Goal: Information Seeking & Learning: Learn about a topic

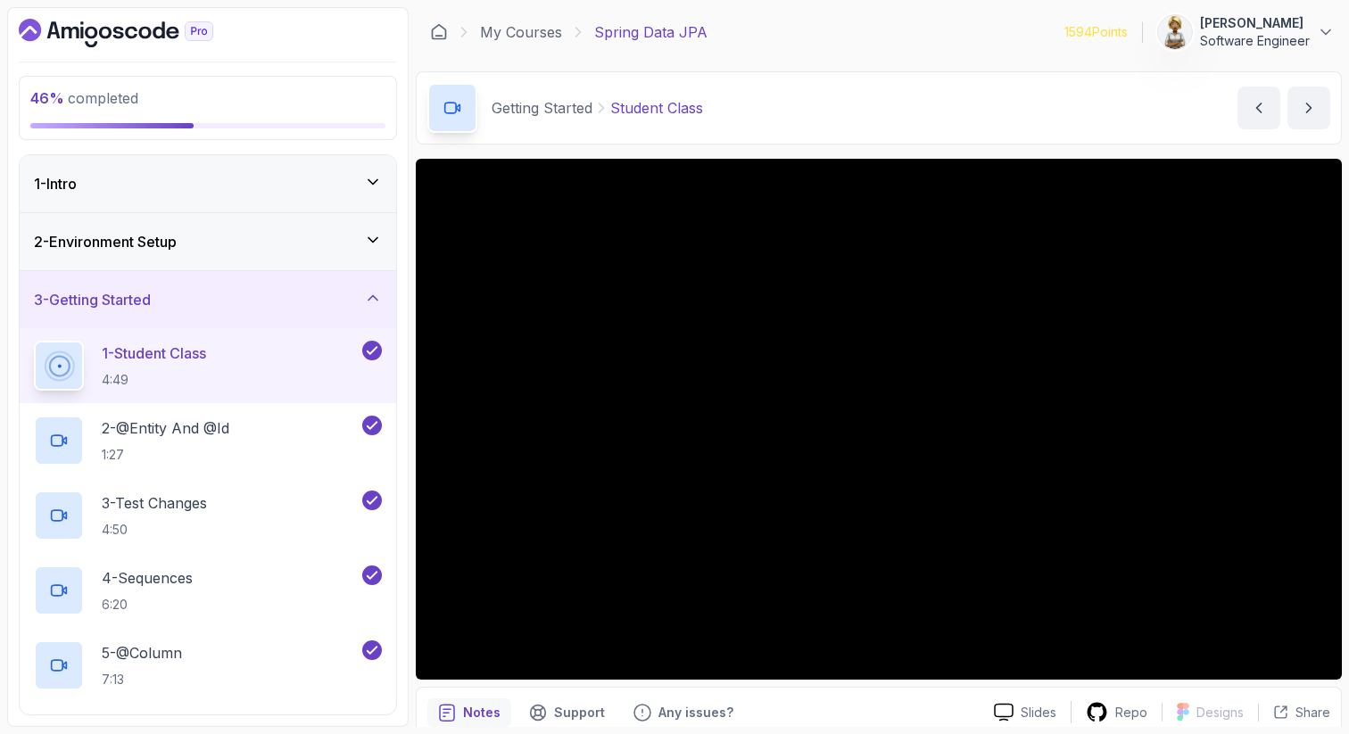
click at [373, 299] on icon at bounding box center [373, 298] width 18 height 18
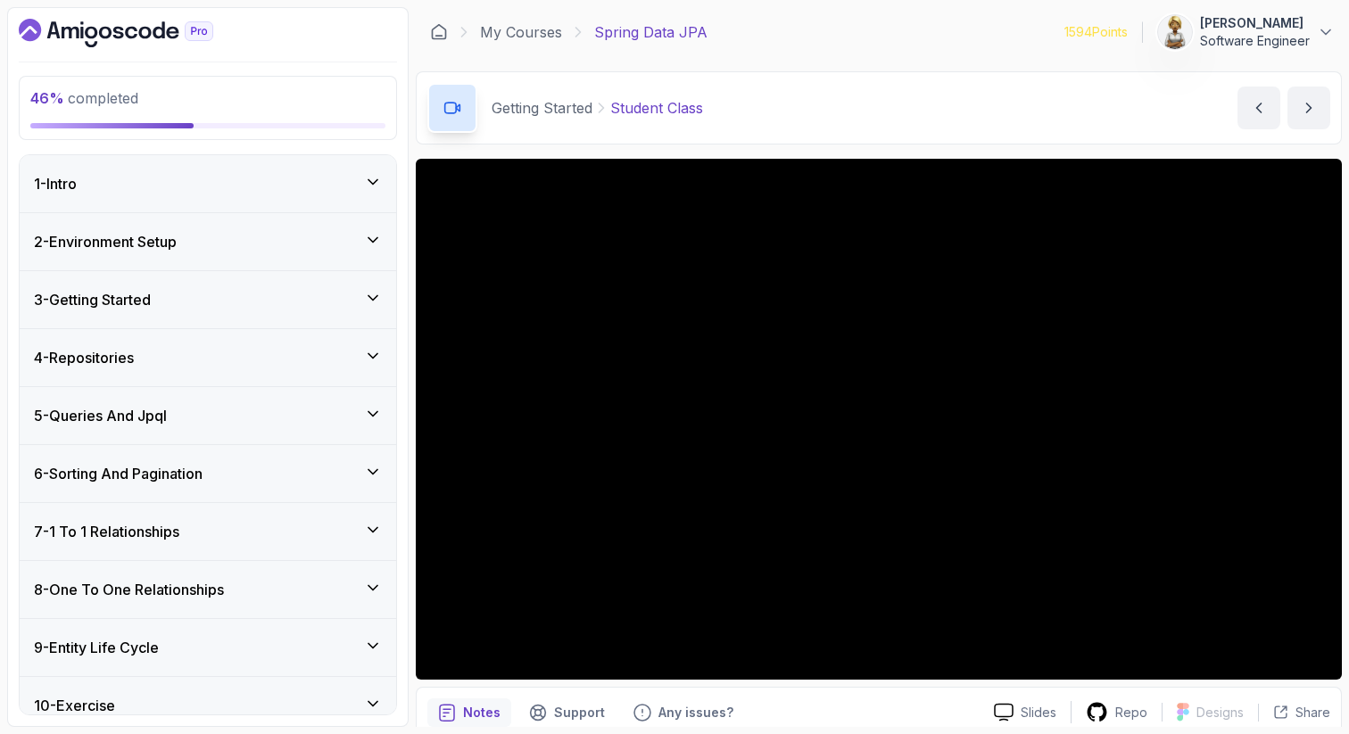
click at [375, 640] on icon at bounding box center [373, 646] width 18 height 18
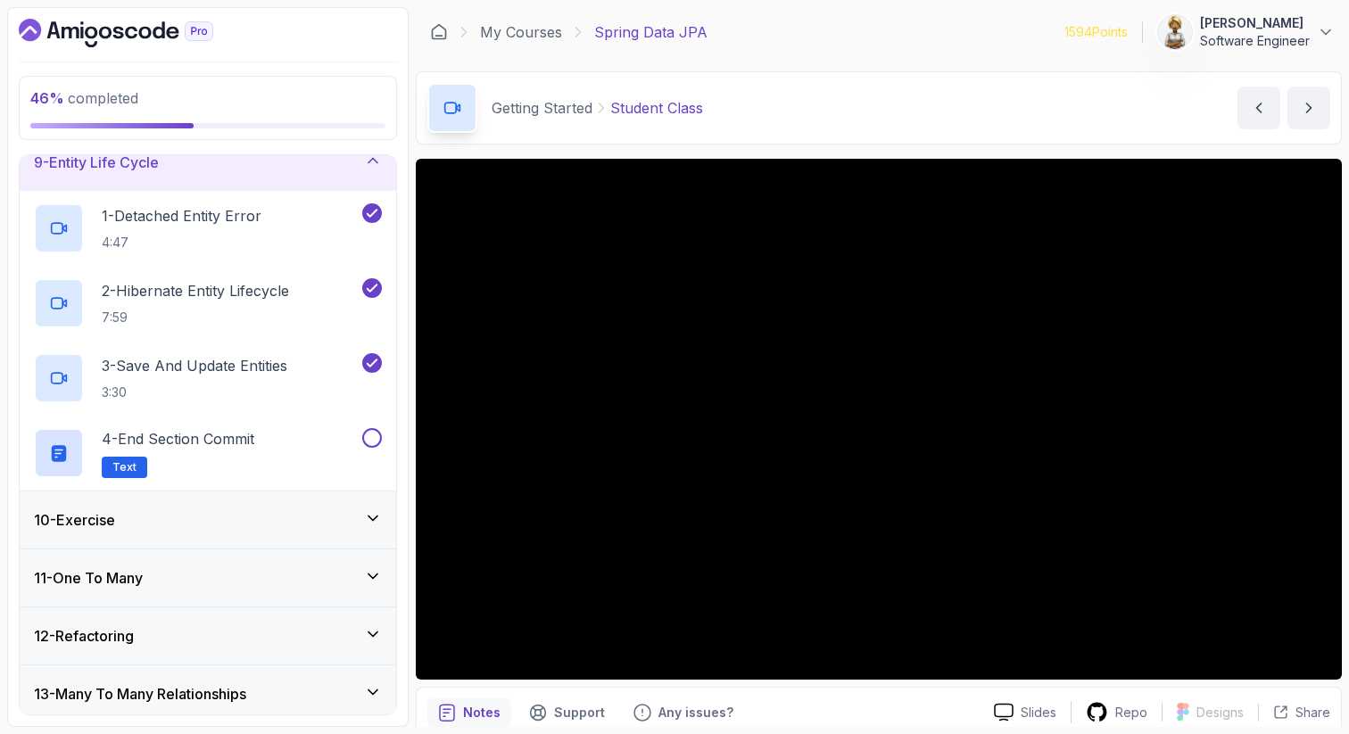
scroll to position [500, 0]
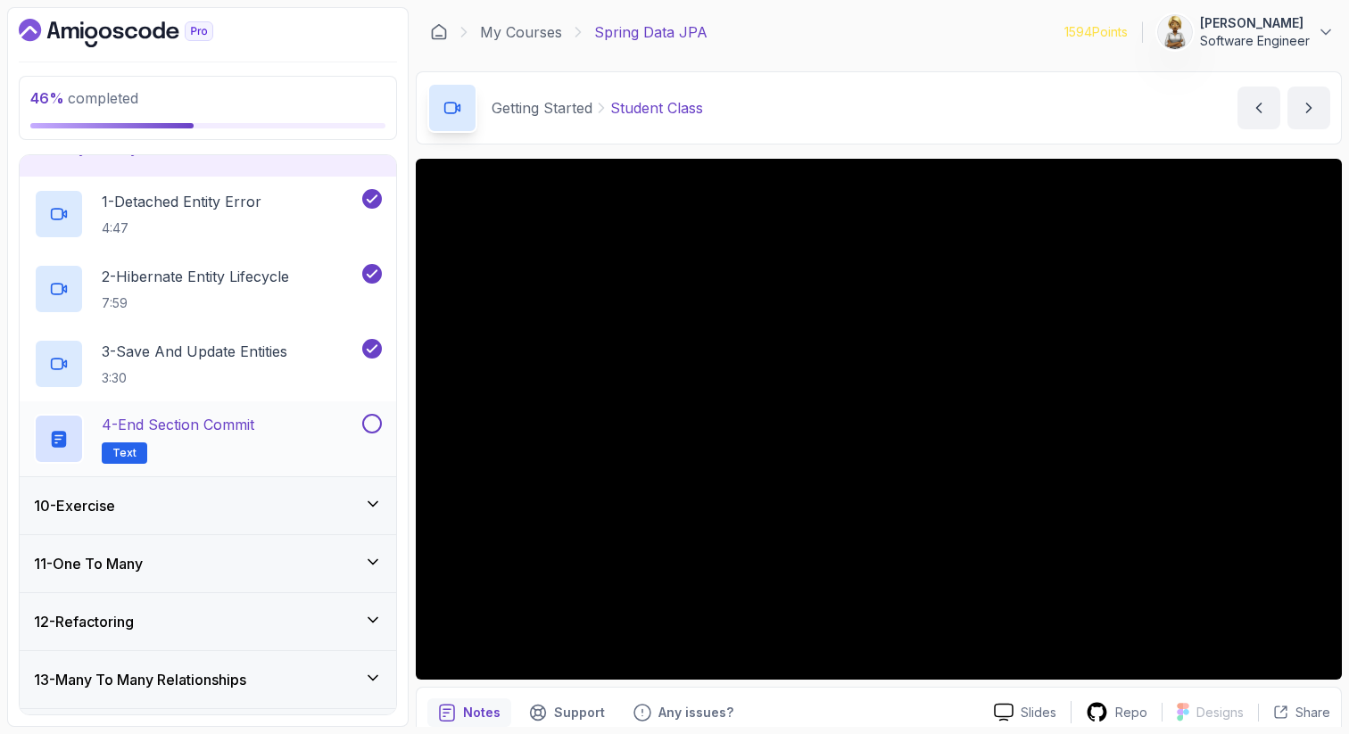
click at [284, 436] on div "4 - End Section Commit Text" at bounding box center [196, 439] width 325 height 50
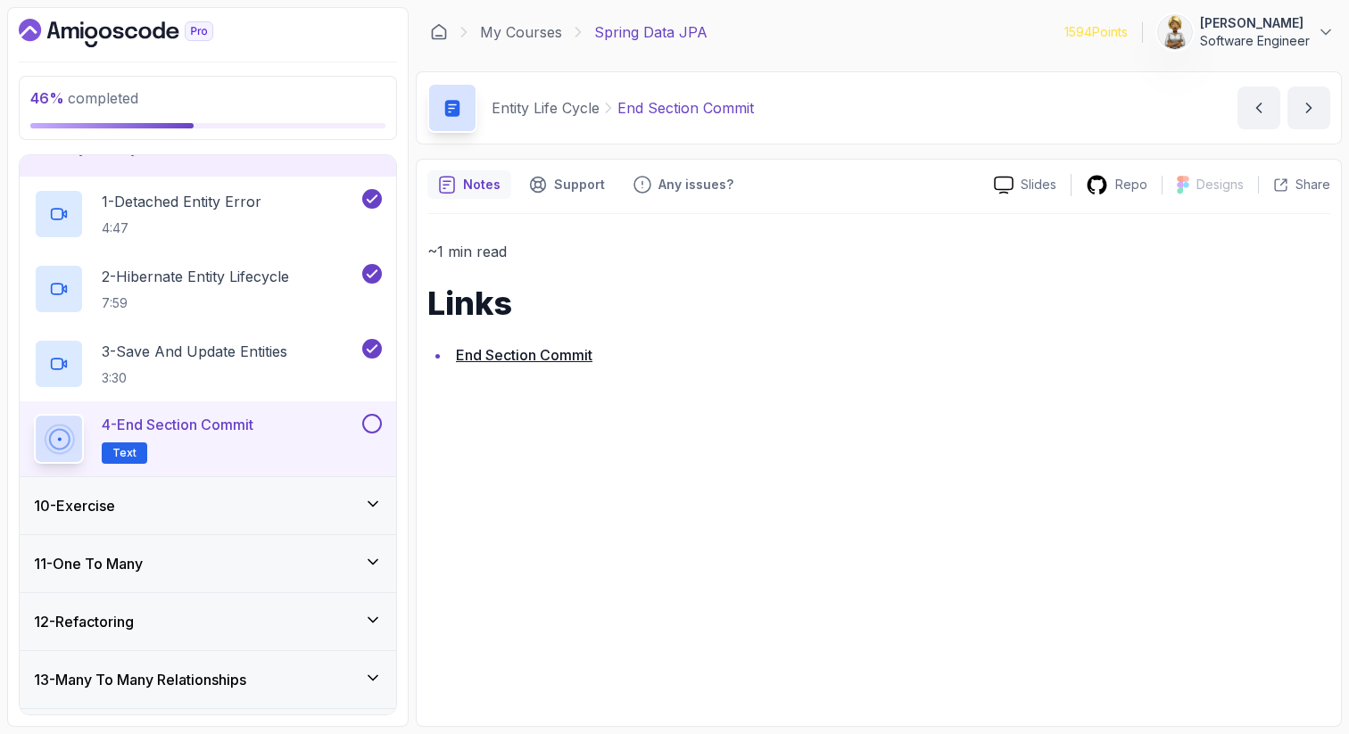
click at [370, 423] on button at bounding box center [372, 424] width 20 height 20
click at [232, 359] on p "3 - Save And Update Entities" at bounding box center [195, 351] width 186 height 21
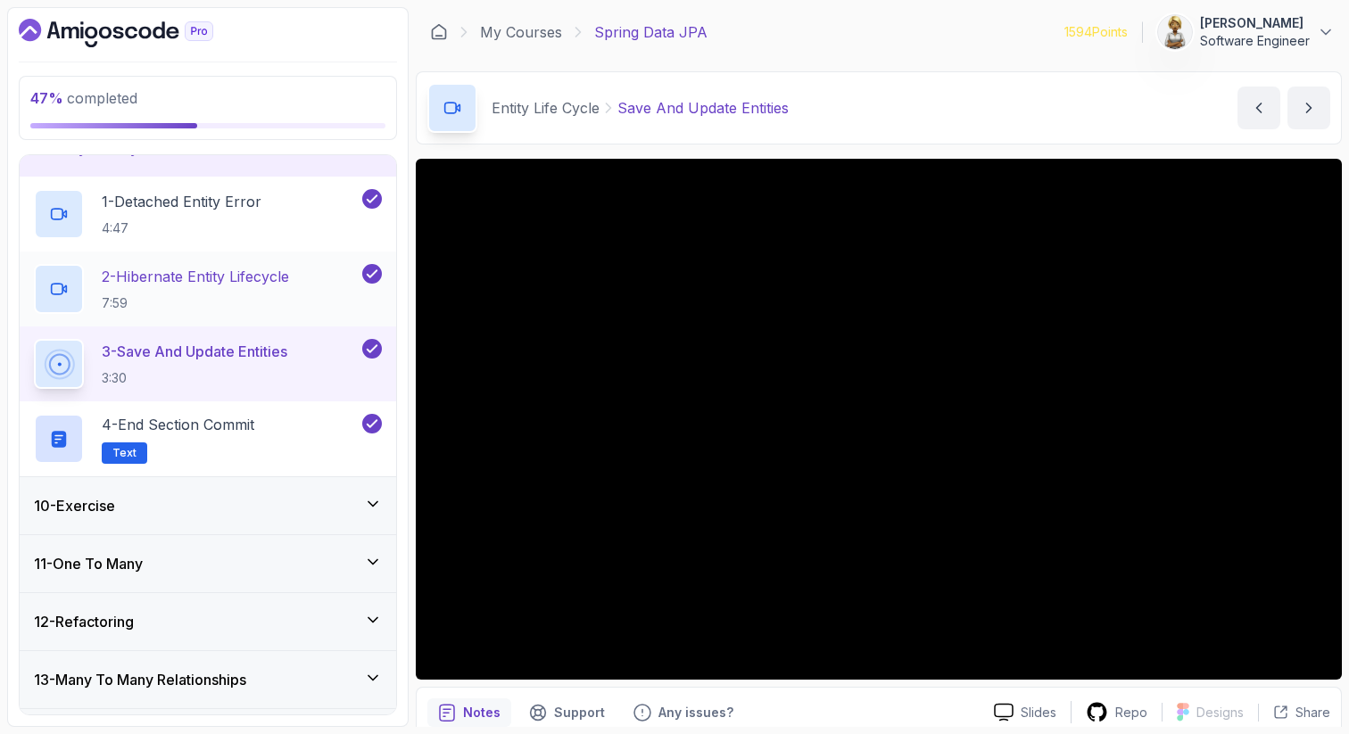
click at [216, 282] on p "2 - Hibernate Entity Lifecycle" at bounding box center [195, 276] width 187 height 21
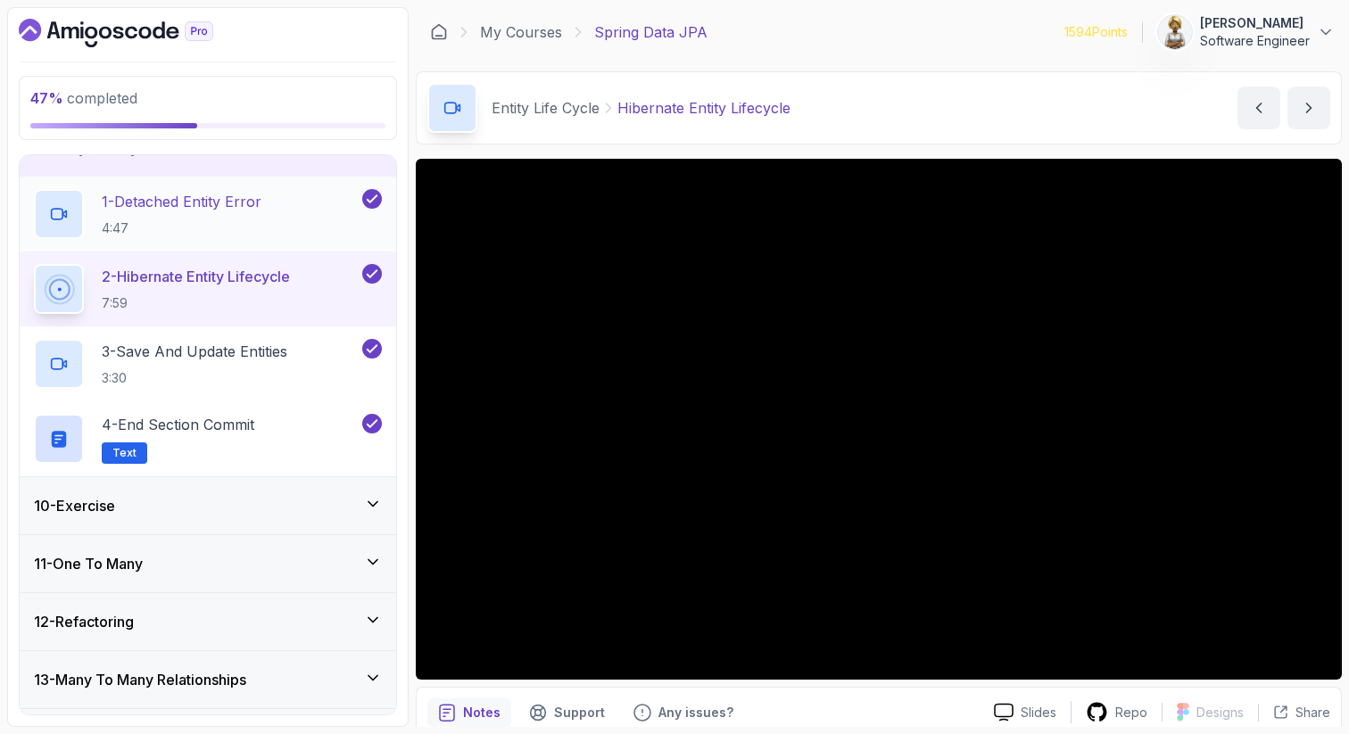
click at [259, 204] on p "1 - Detached Entity Error" at bounding box center [182, 201] width 160 height 21
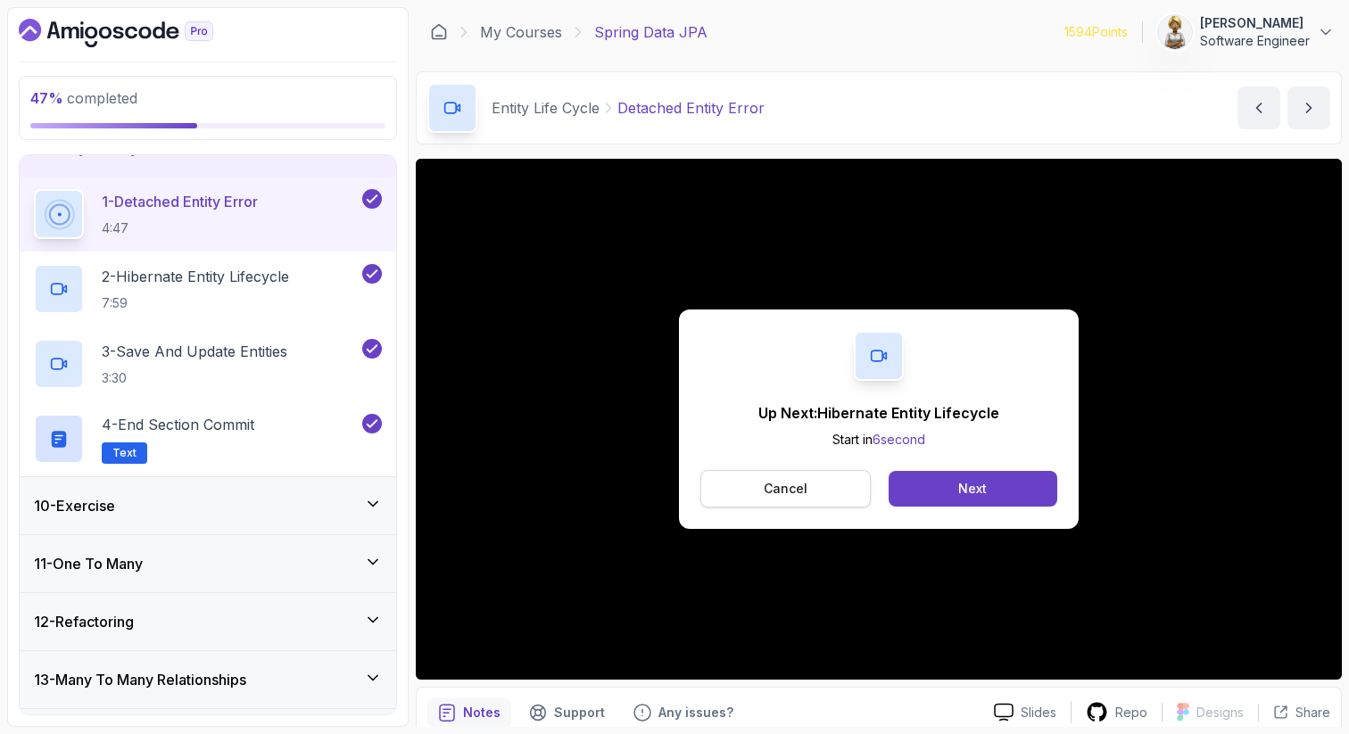
click at [823, 507] on button "Cancel" at bounding box center [785, 488] width 170 height 37
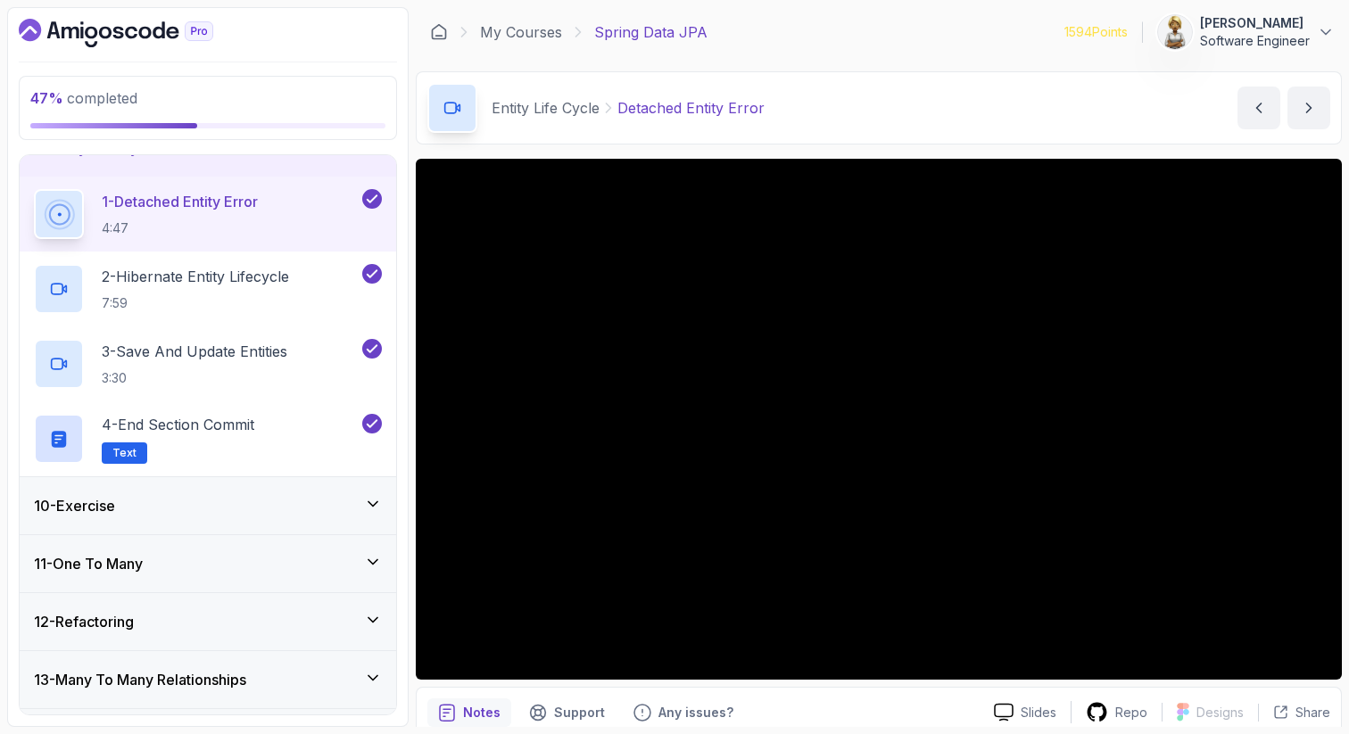
click at [372, 500] on icon at bounding box center [373, 504] width 18 height 18
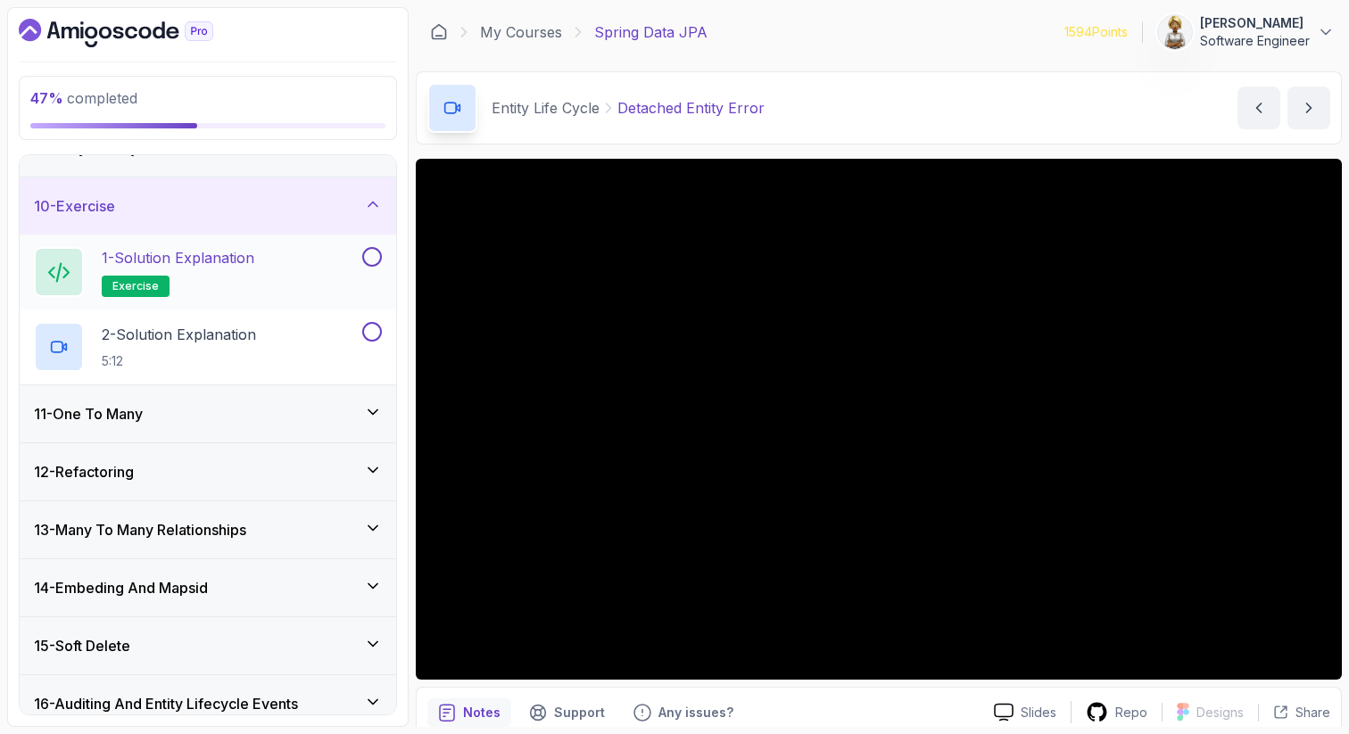
click at [254, 272] on h2 "1 - Solution Explanation exercise" at bounding box center [178, 272] width 153 height 50
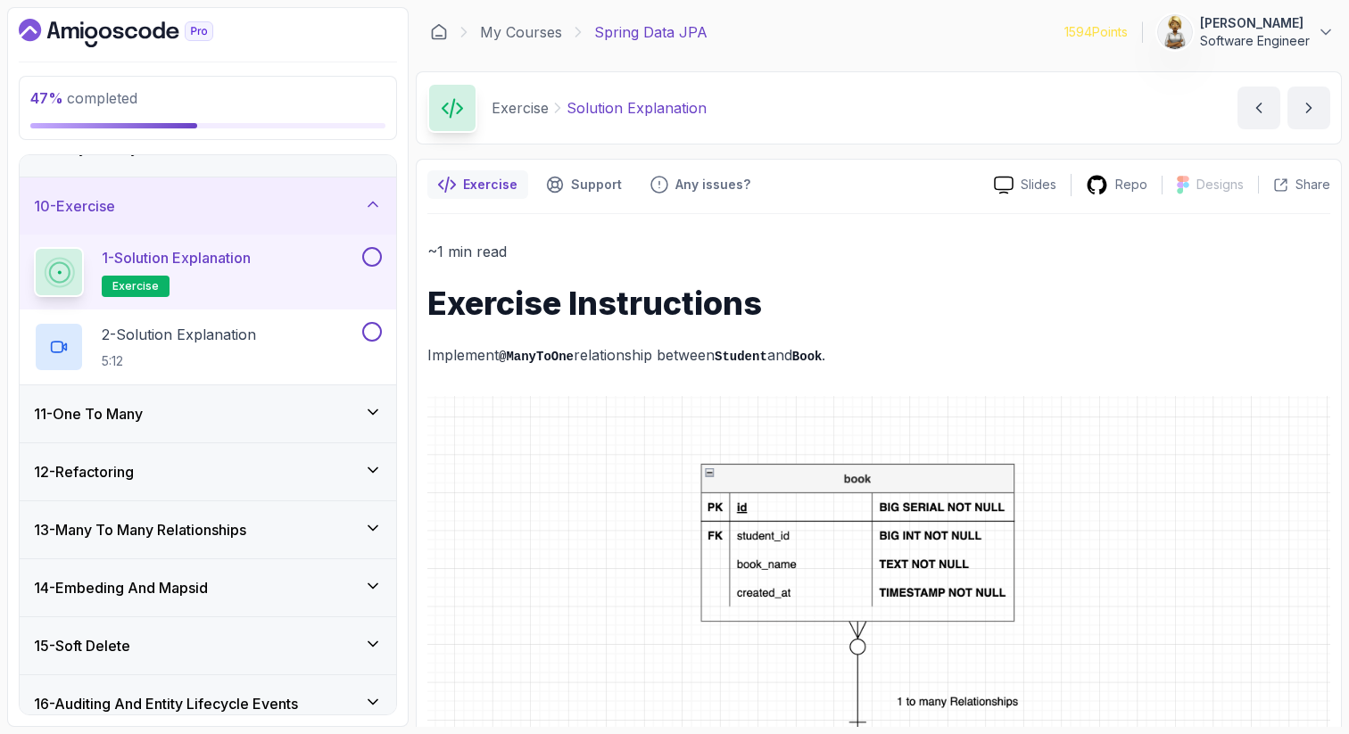
click at [823, 362] on code "Book" at bounding box center [807, 357] width 30 height 14
click at [997, 401] on img at bounding box center [878, 684] width 903 height 577
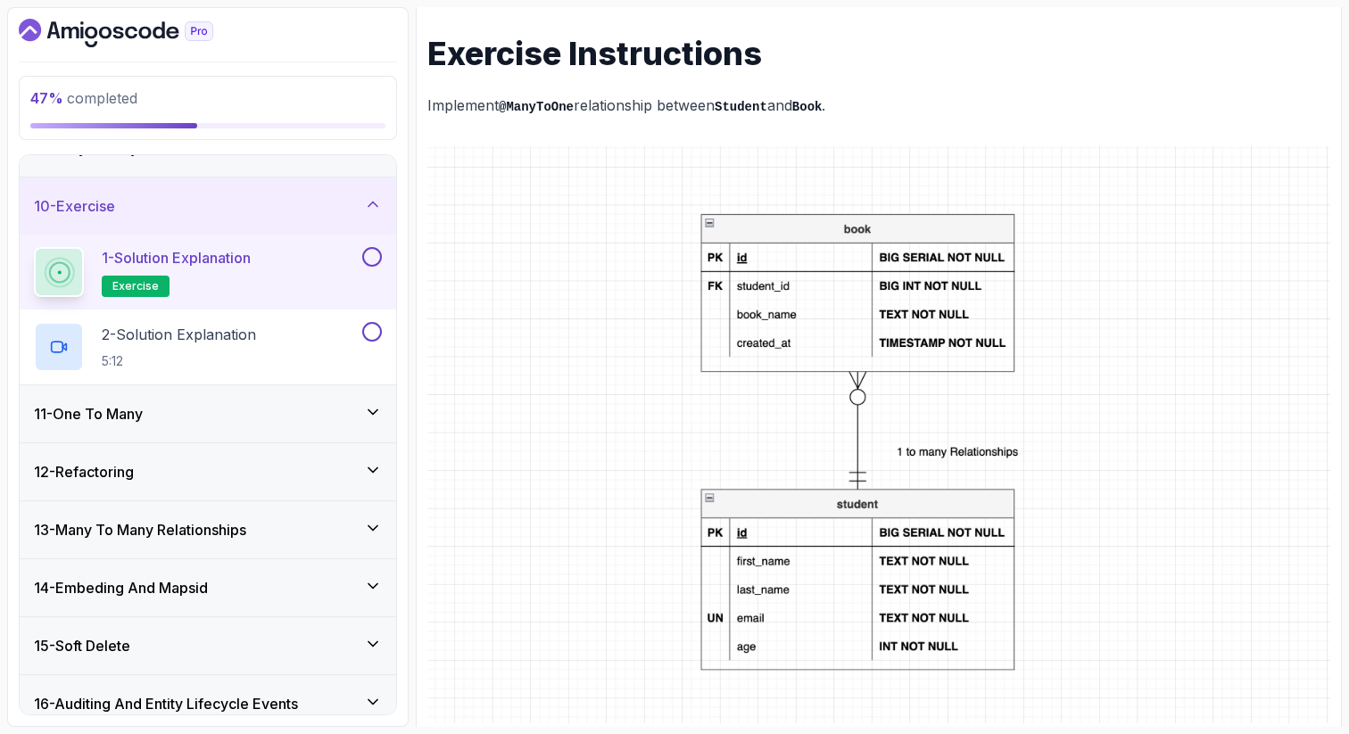
scroll to position [286, 0]
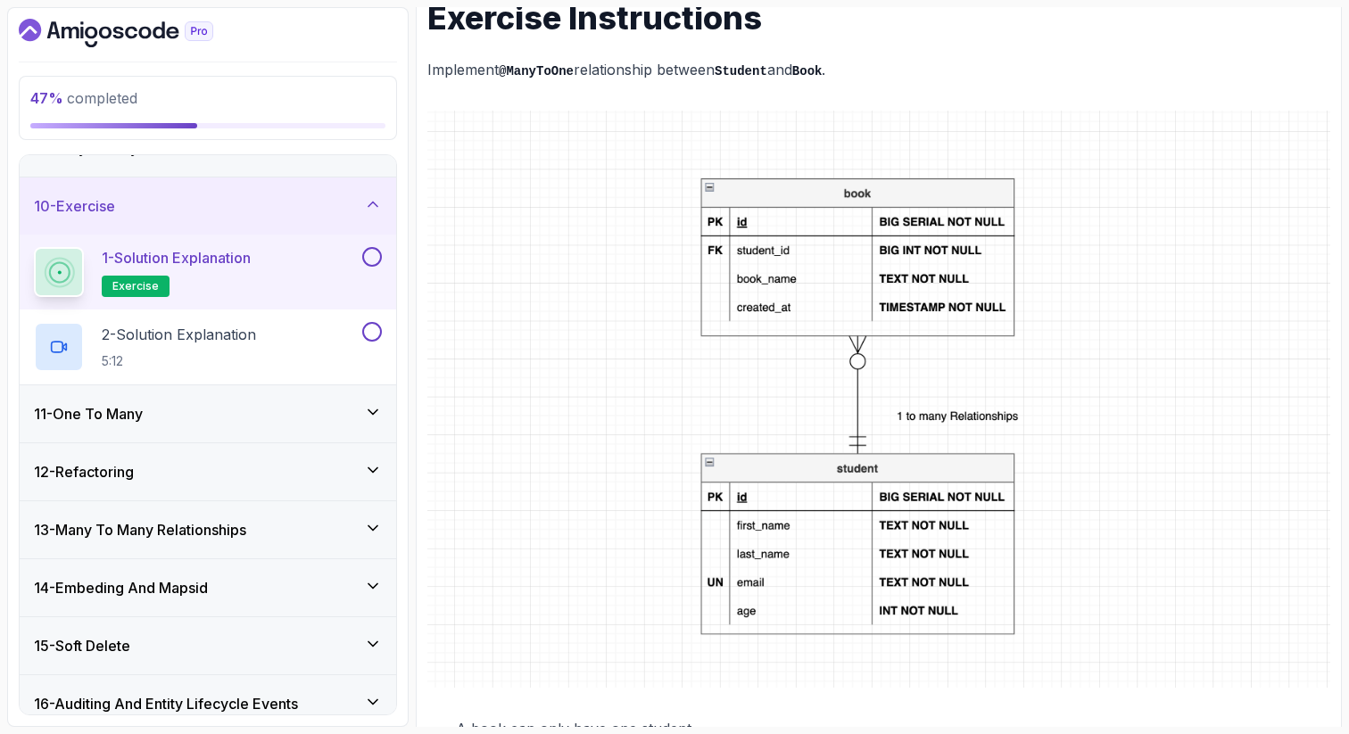
click at [866, 179] on img at bounding box center [878, 399] width 903 height 577
click at [1287, 286] on img at bounding box center [878, 399] width 903 height 577
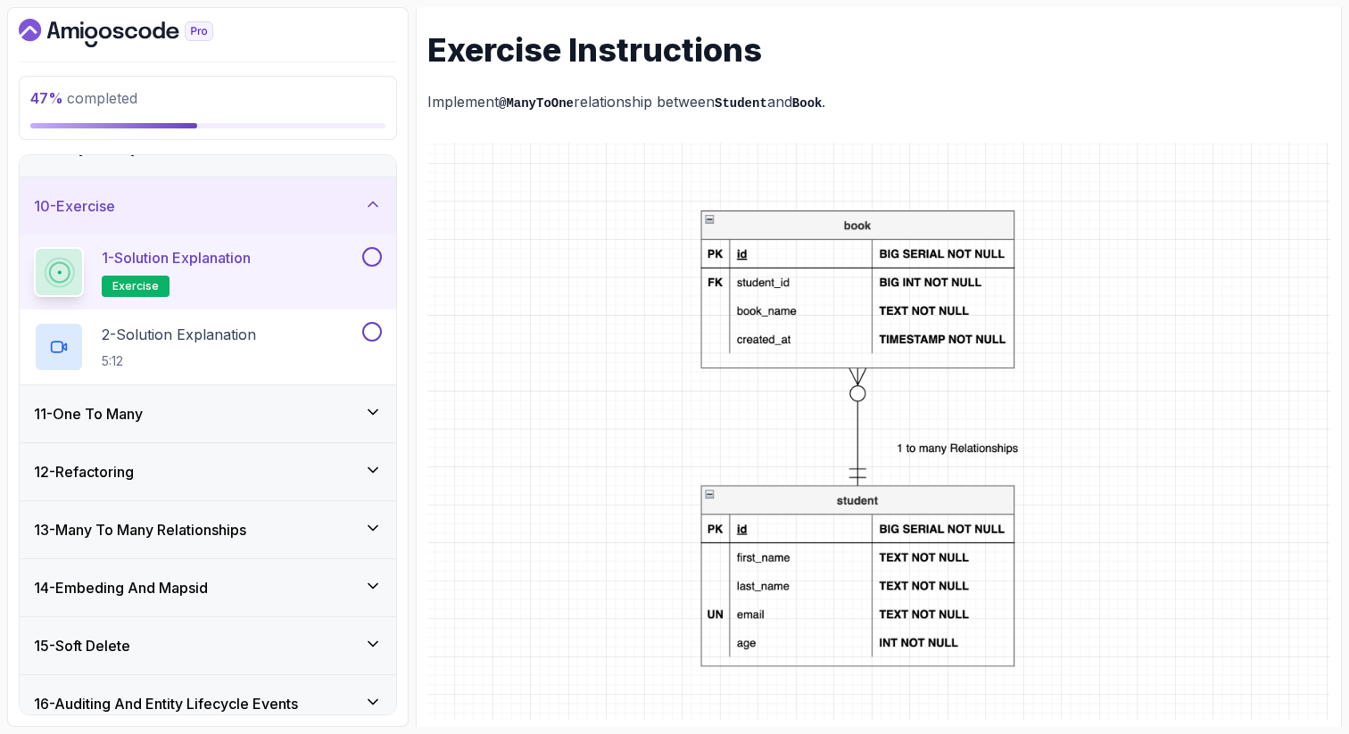
scroll to position [216, 0]
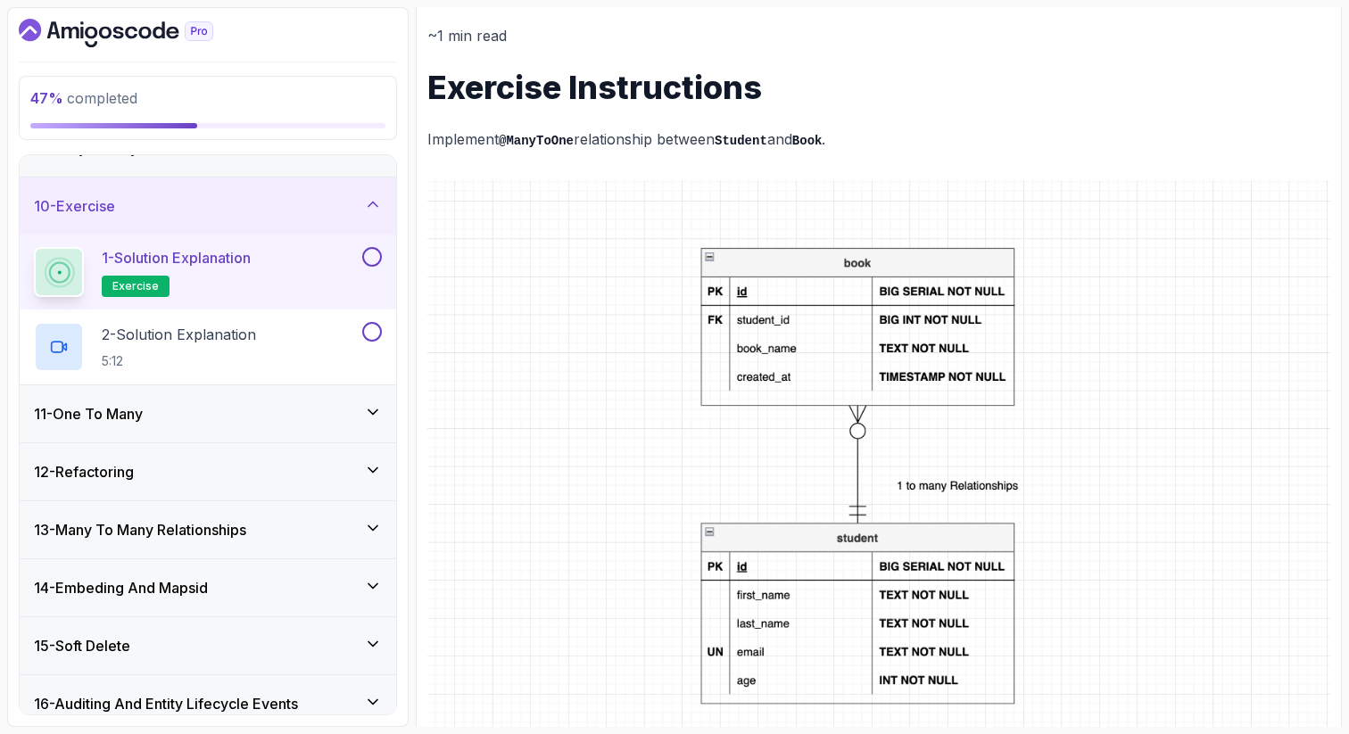
click at [1155, 280] on img at bounding box center [878, 468] width 903 height 577
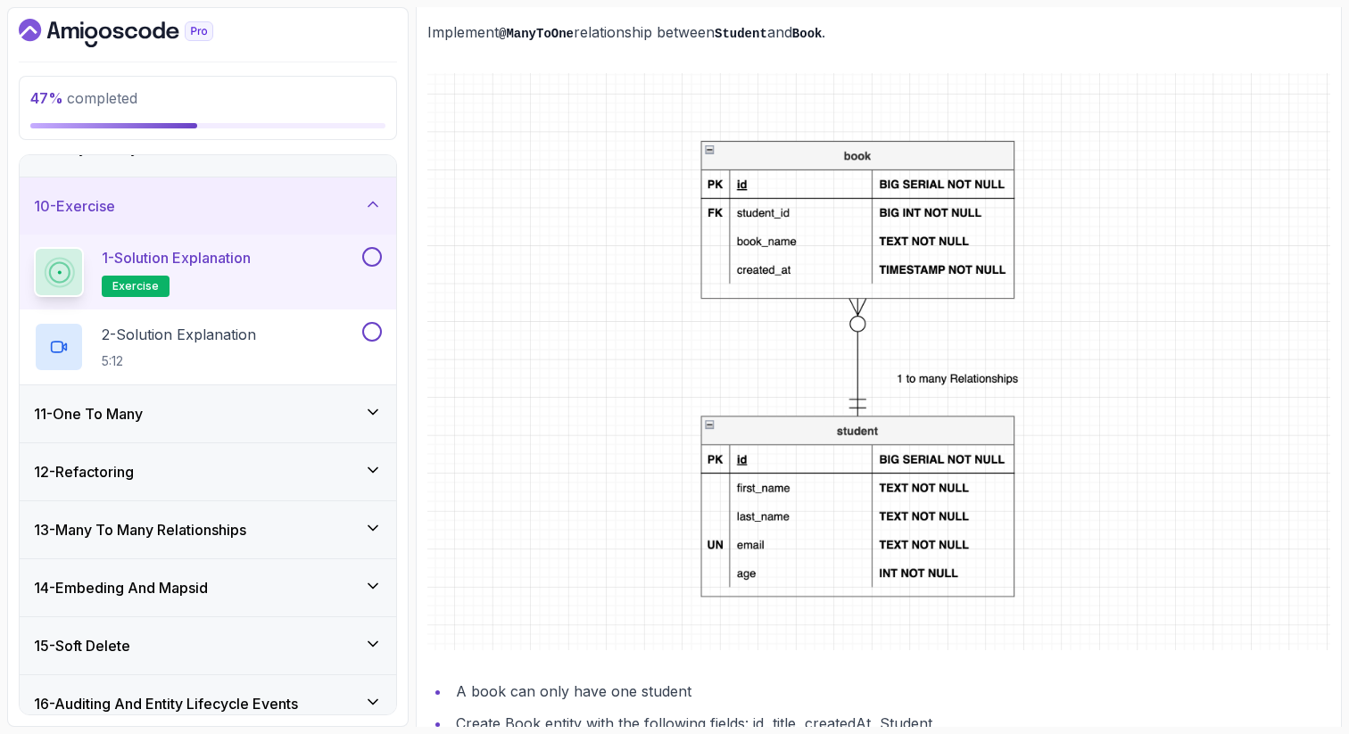
scroll to position [359, 0]
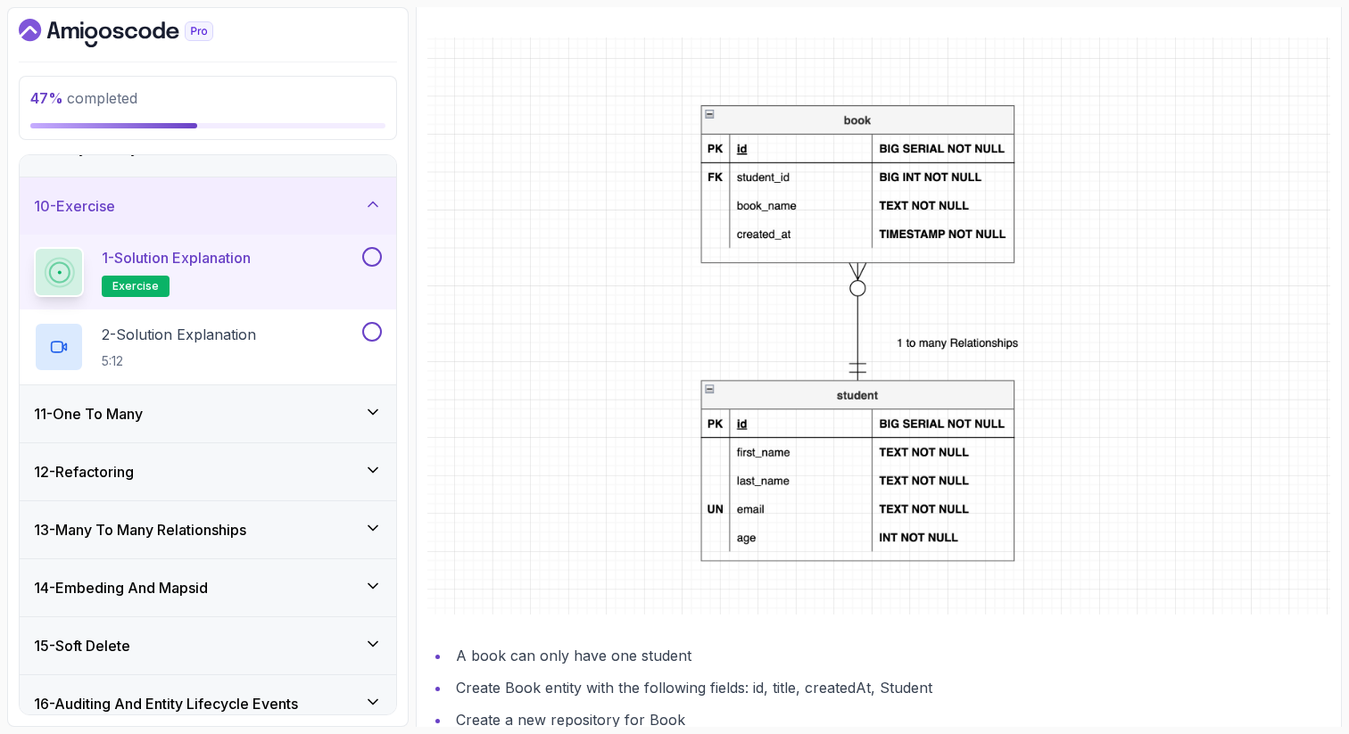
click at [580, 592] on img at bounding box center [878, 325] width 903 height 577
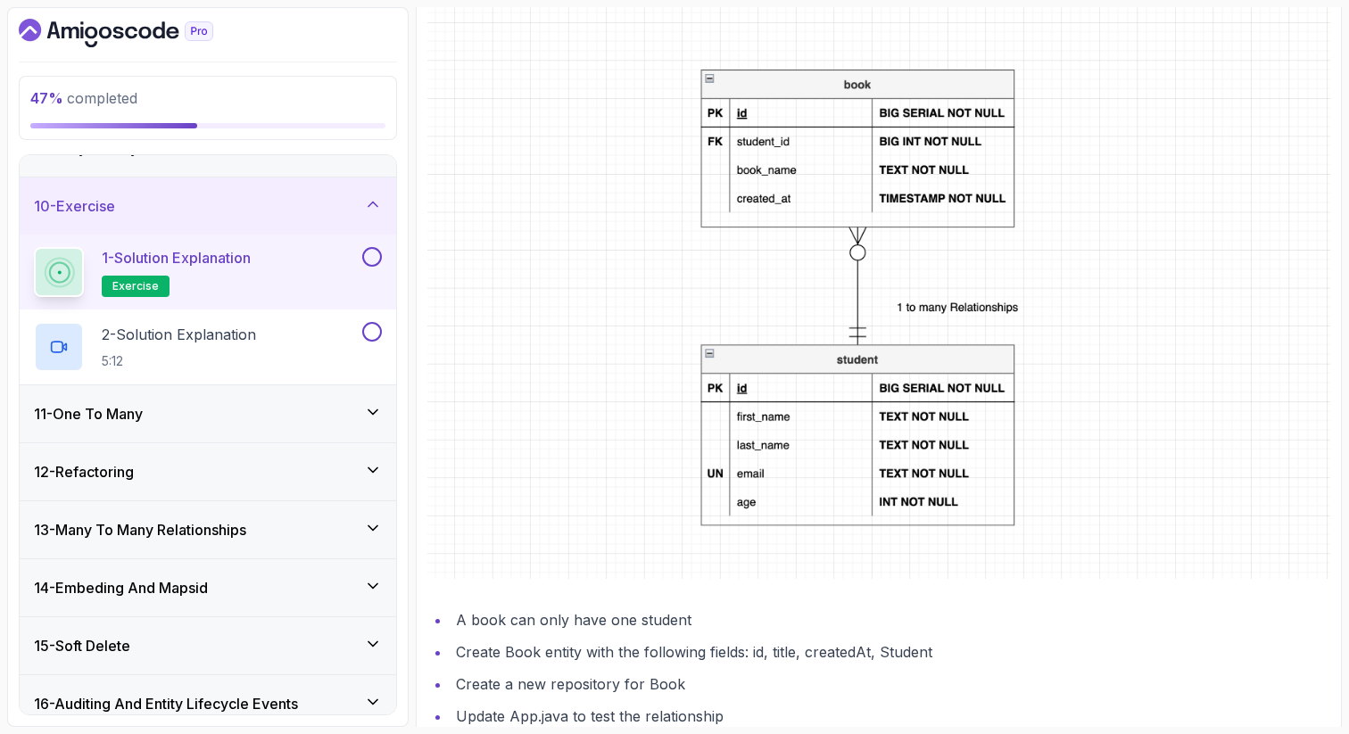
scroll to position [430, 0]
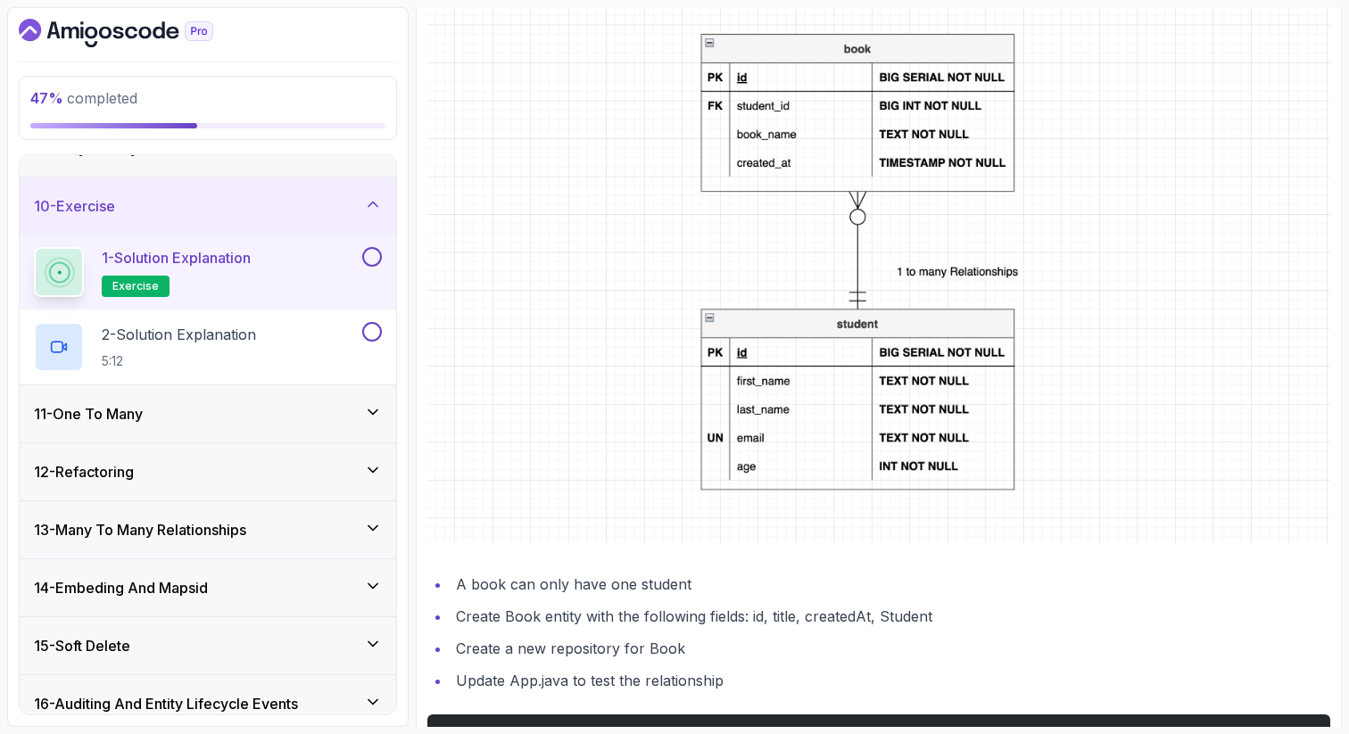
click at [752, 612] on li "Create Book entity with the following fields: id, title, createdAt, Student" at bounding box center [891, 616] width 880 height 25
click at [773, 617] on li "Create Book entity with the following fields: id, title, createdAt, Student" at bounding box center [891, 616] width 880 height 25
click at [837, 617] on li "Create Book entity with the following fields: id, title, createdAt, Student" at bounding box center [891, 616] width 880 height 25
click at [901, 618] on li "Create Book entity with the following fields: id, title, createdAt, Student" at bounding box center [891, 616] width 880 height 25
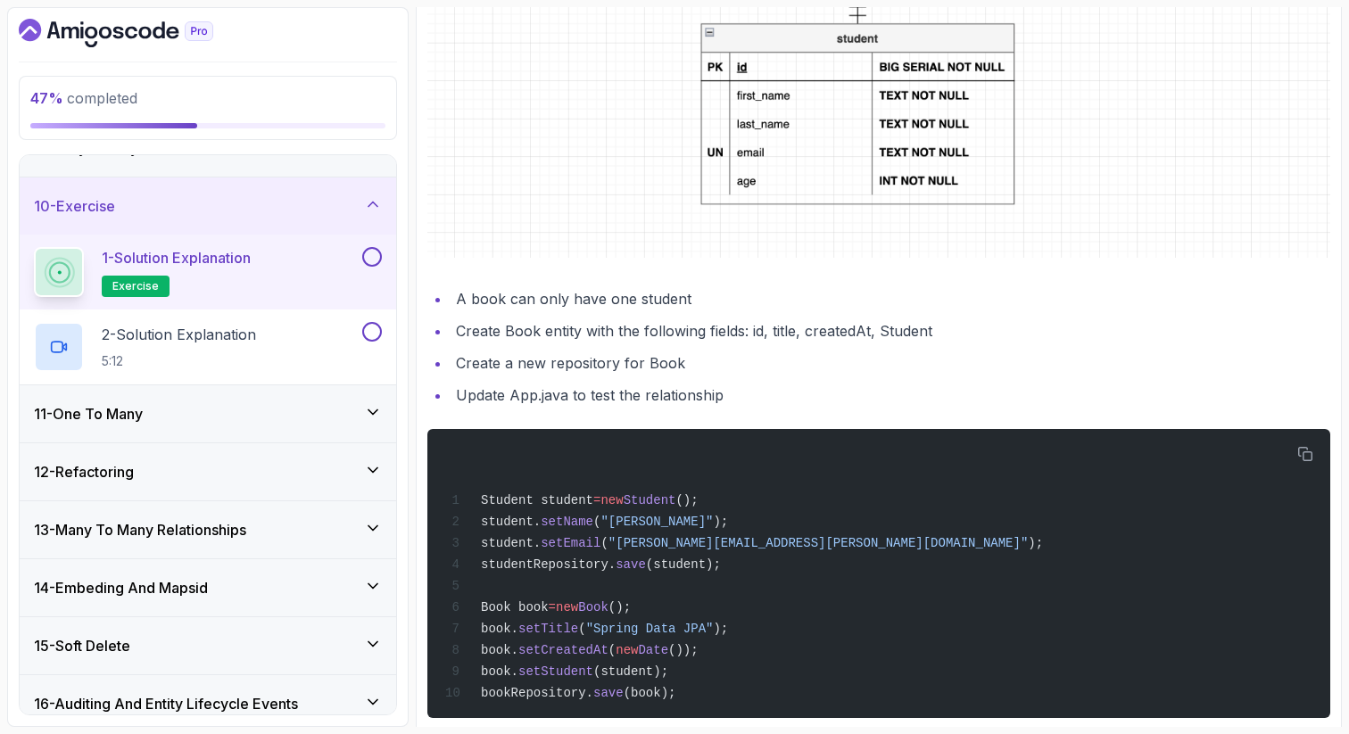
scroll to position [751, 0]
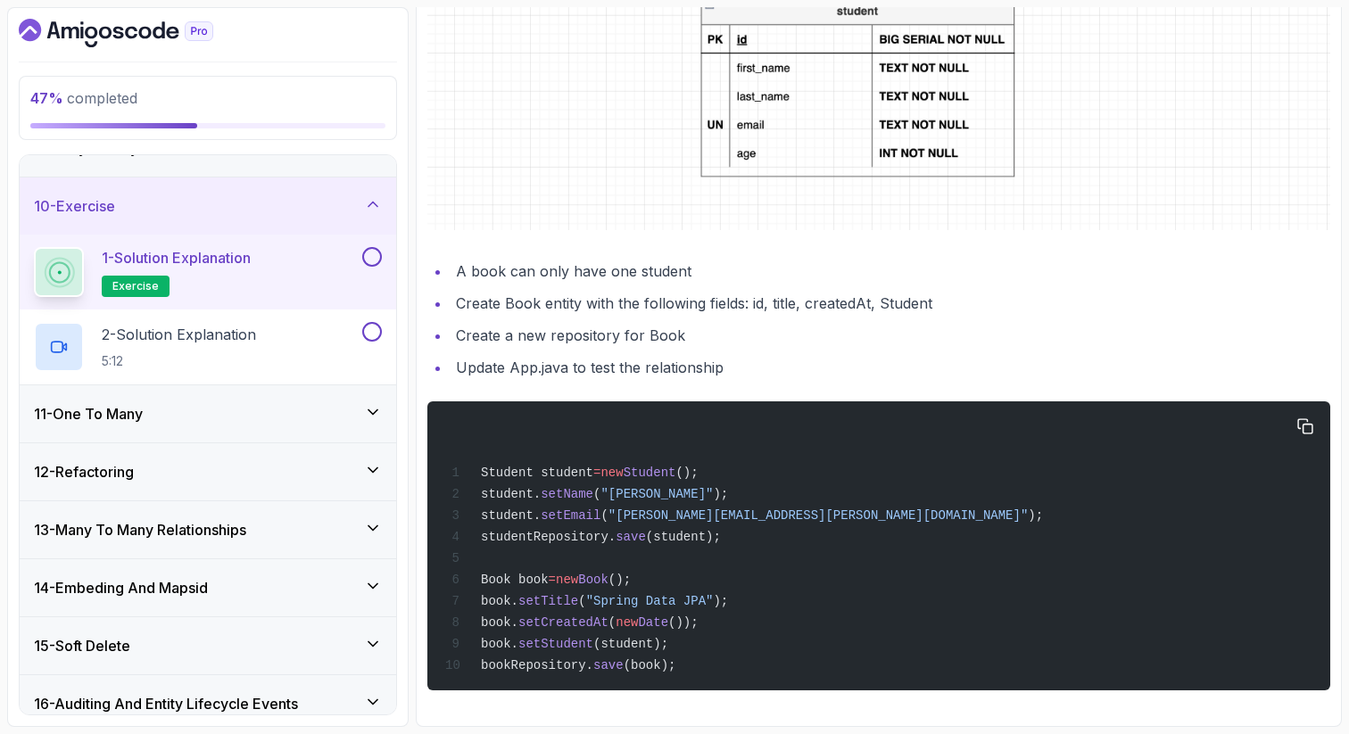
click at [608, 494] on div "Student student = new Student (); student. setName ( "[PERSON_NAME]" ); student…" at bounding box center [879, 546] width 874 height 268
click at [615, 530] on span "studentRepository." at bounding box center [548, 537] width 135 height 14
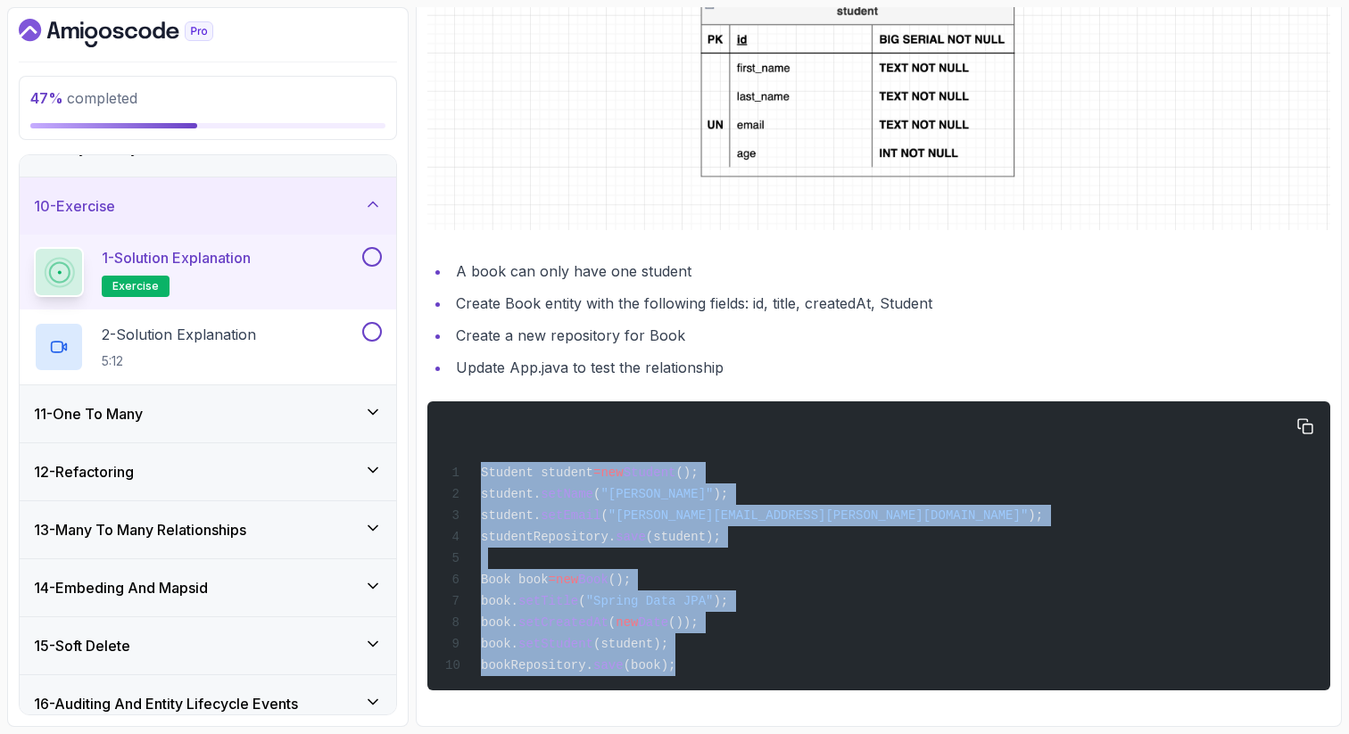
drag, startPoint x: 483, startPoint y: 459, endPoint x: 694, endPoint y: 659, distance: 291.6
click at [694, 659] on div "Student student = new Student (); student. setName ( "[PERSON_NAME]" ); student…" at bounding box center [879, 546] width 874 height 268
copy code "Student student = new Student (); student. setName ( "[PERSON_NAME]" ); student…"
click at [375, 201] on icon at bounding box center [373, 204] width 18 height 18
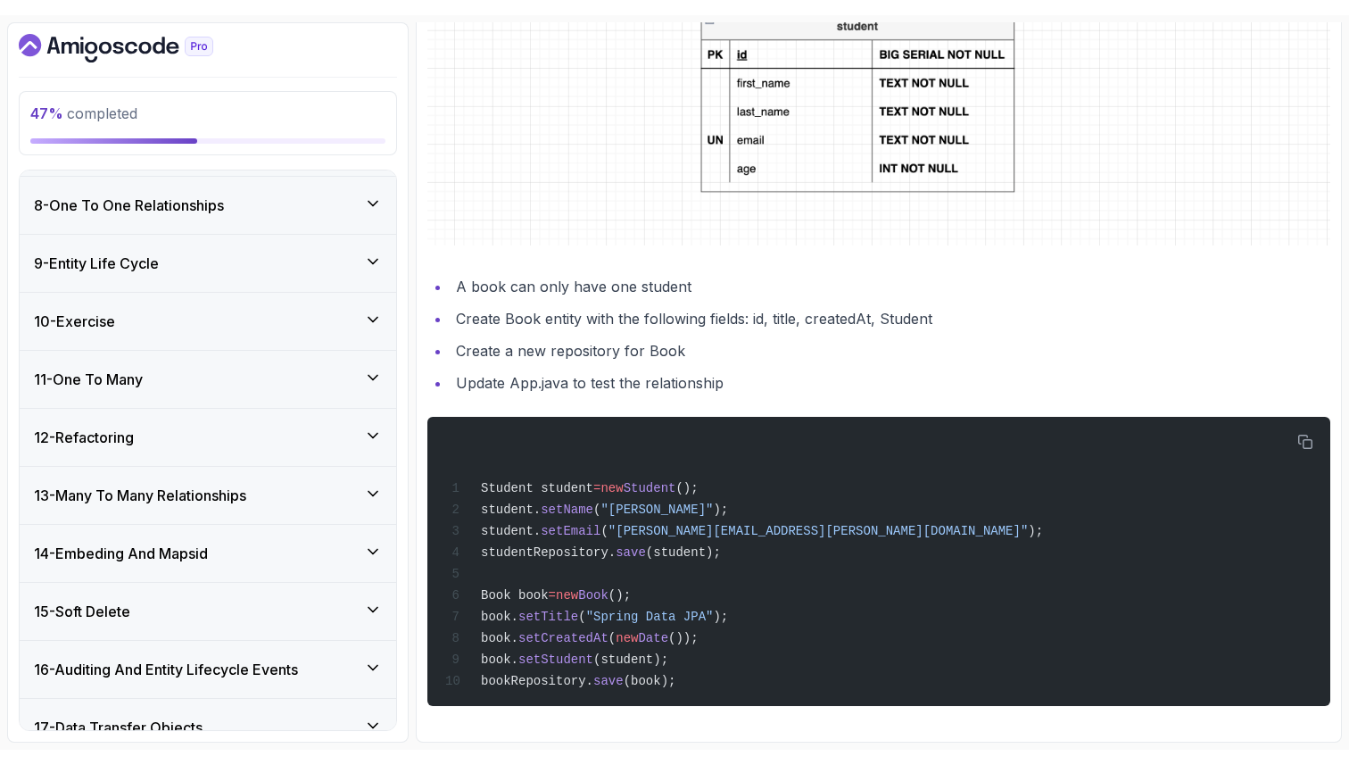
scroll to position [393, 0]
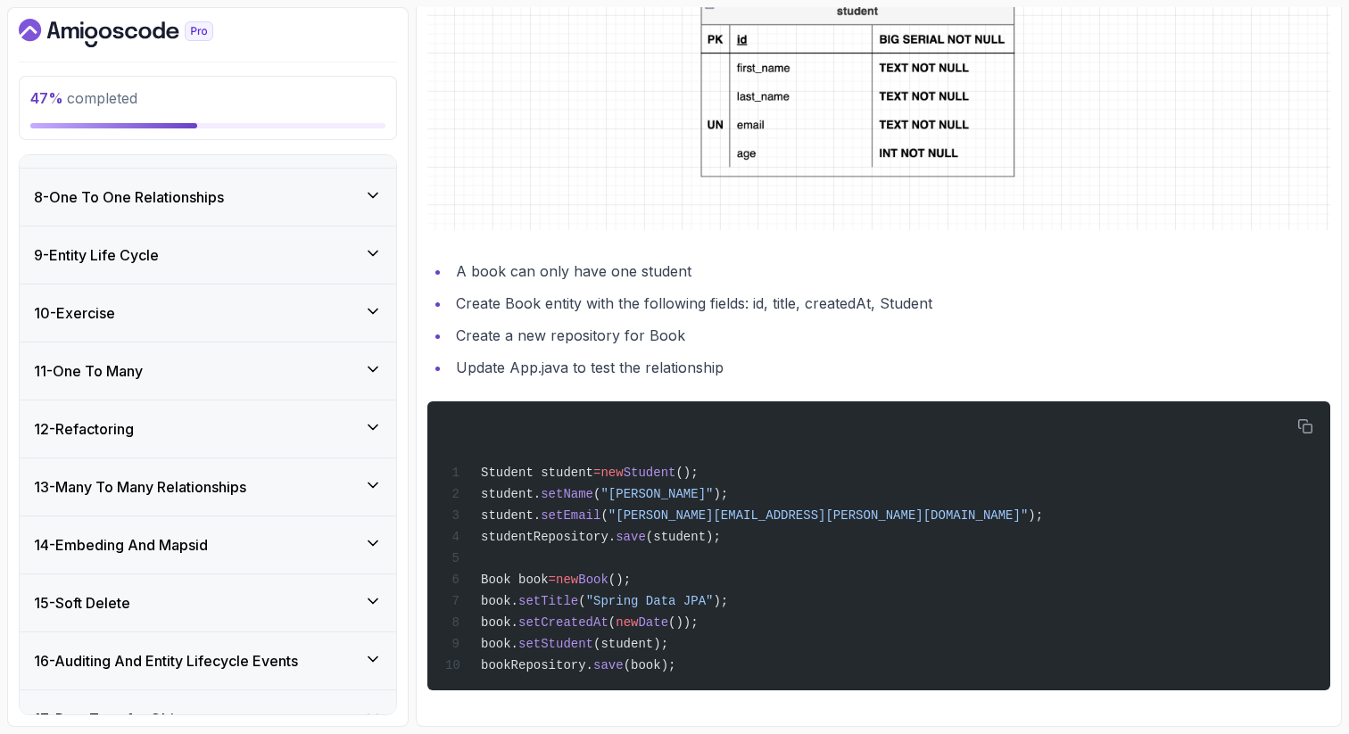
click at [376, 250] on icon at bounding box center [373, 253] width 18 height 18
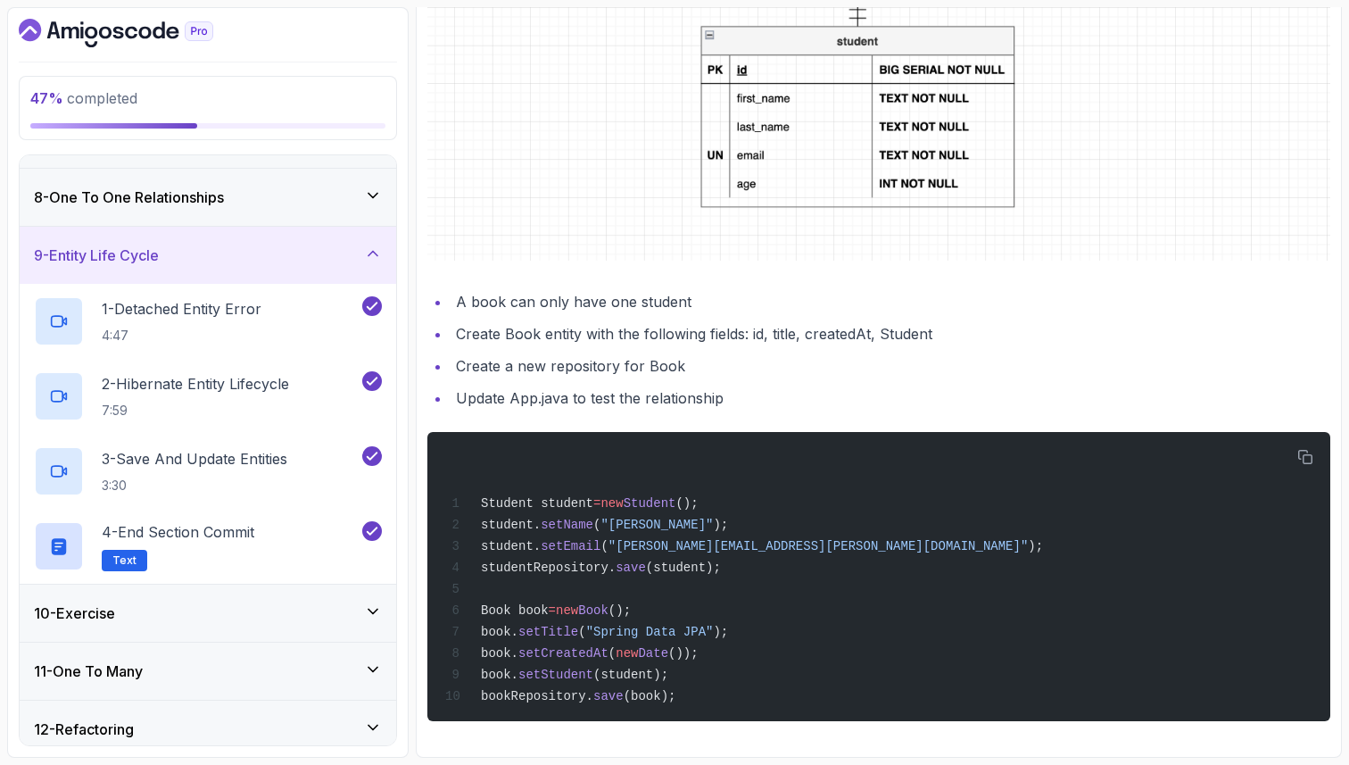
scroll to position [721, 0]
click at [371, 252] on icon at bounding box center [372, 254] width 9 height 4
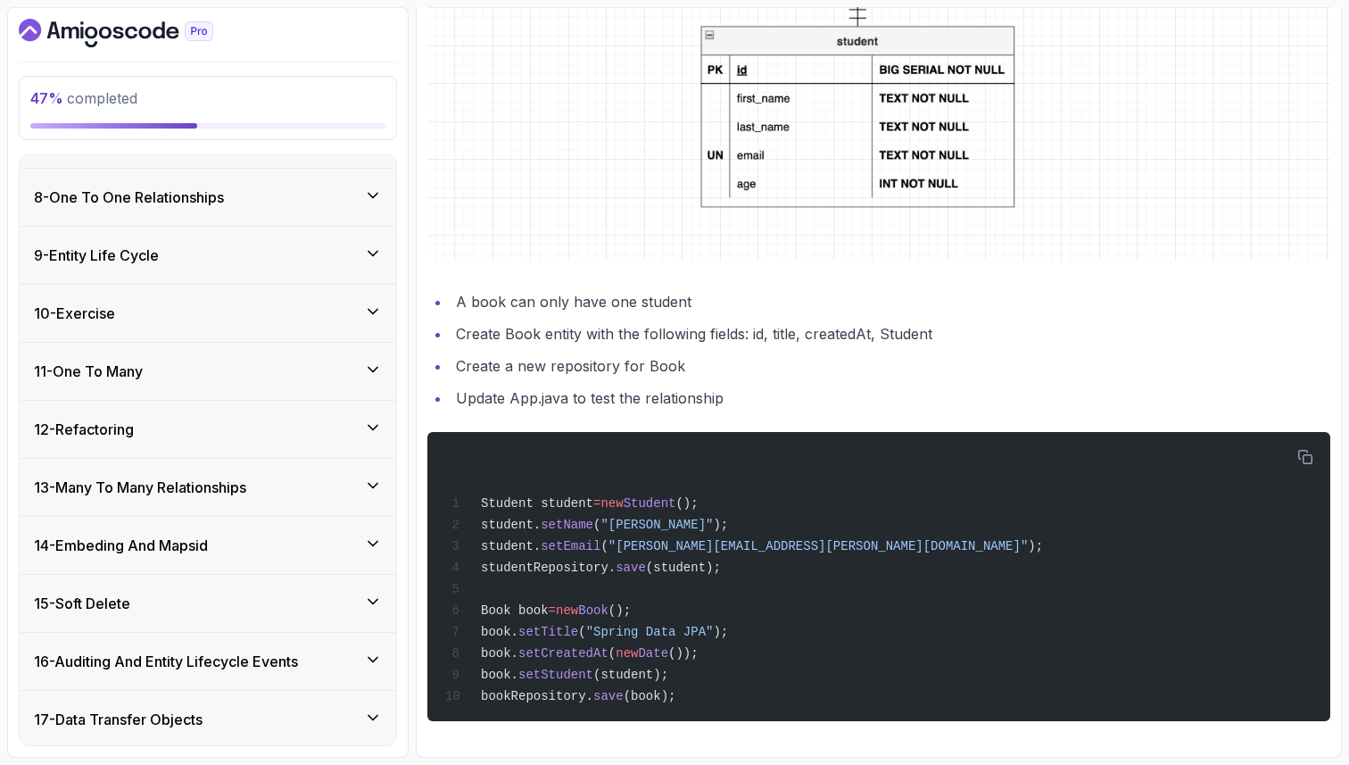
click at [375, 306] on icon at bounding box center [373, 311] width 18 height 18
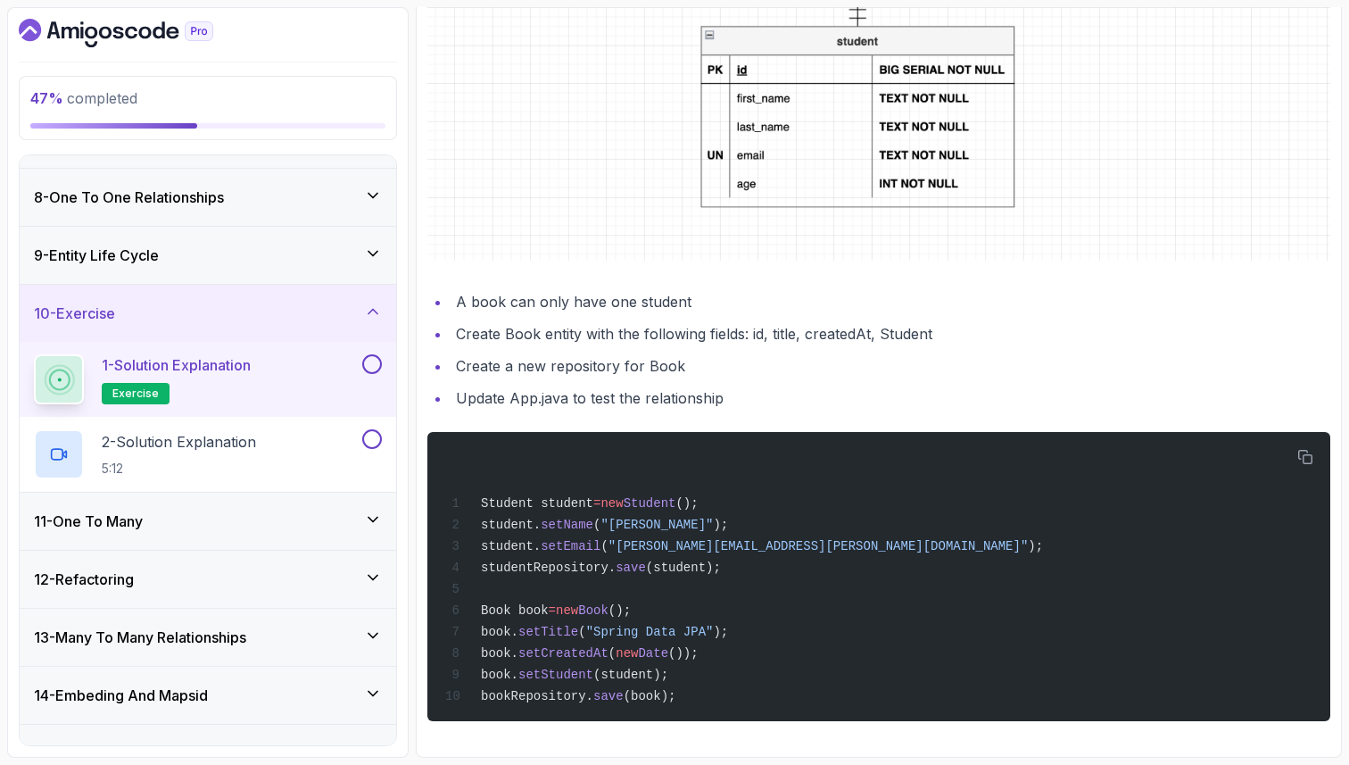
click at [766, 401] on li "Update App.java to test the relationship" at bounding box center [891, 397] width 880 height 25
click at [377, 361] on button at bounding box center [372, 364] width 20 height 20
click at [301, 451] on div "2 - Solution Explanation 5:12" at bounding box center [196, 454] width 325 height 50
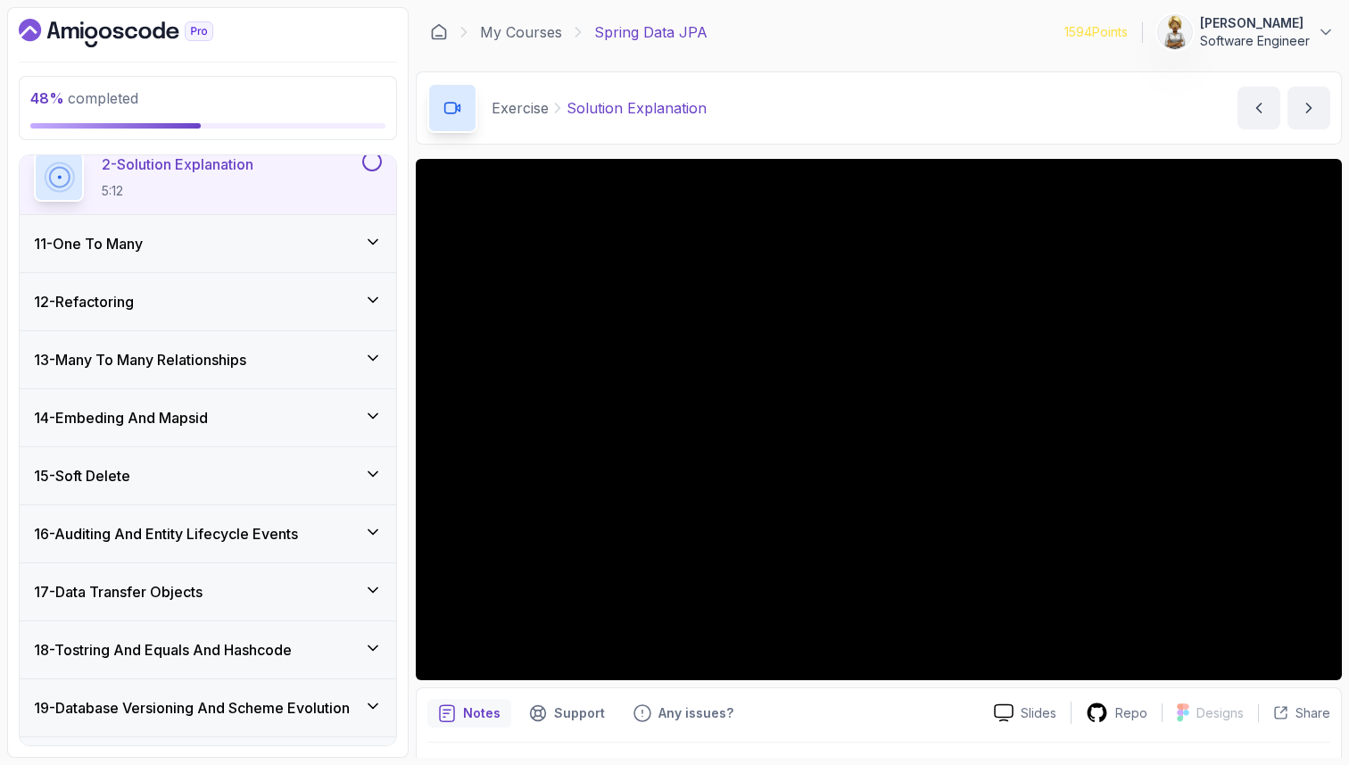
scroll to position [634, 0]
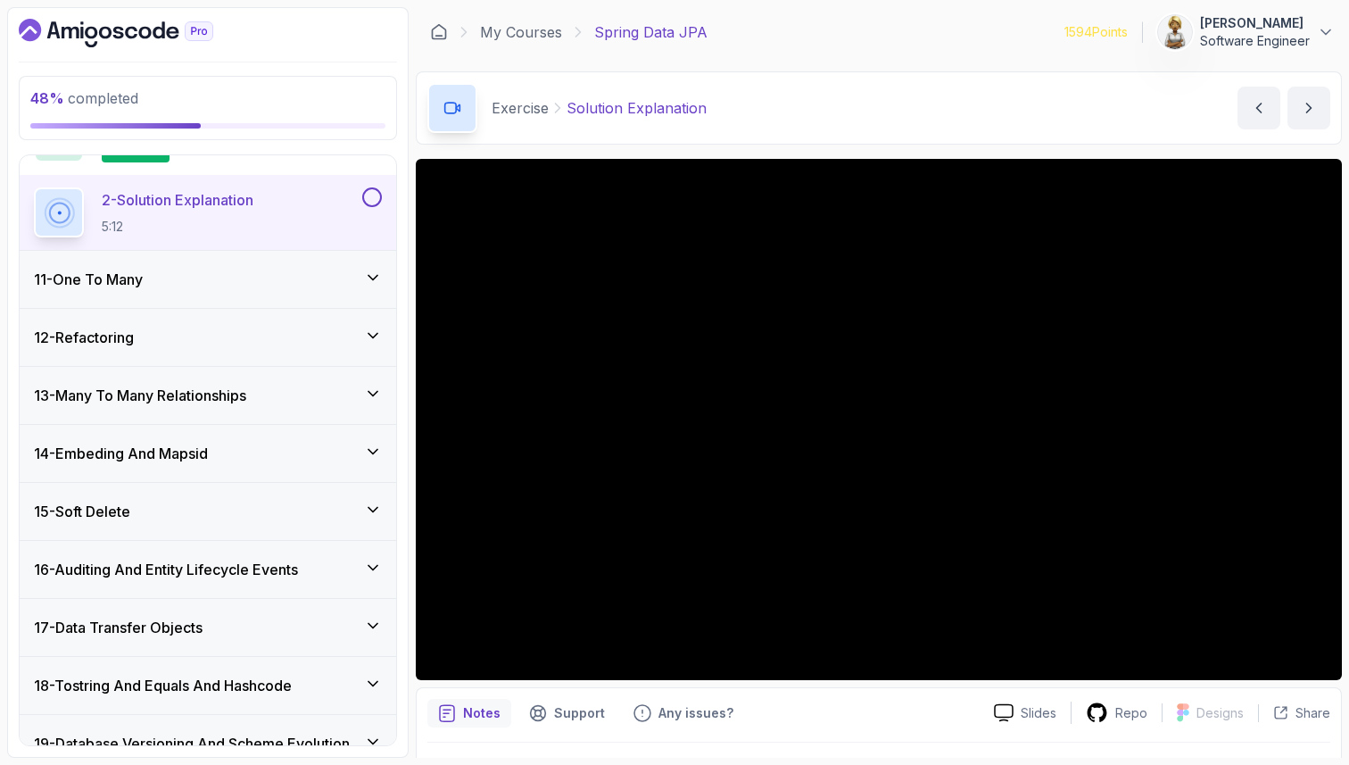
click at [377, 198] on button at bounding box center [372, 197] width 20 height 20
click at [374, 279] on icon at bounding box center [372, 278] width 9 height 4
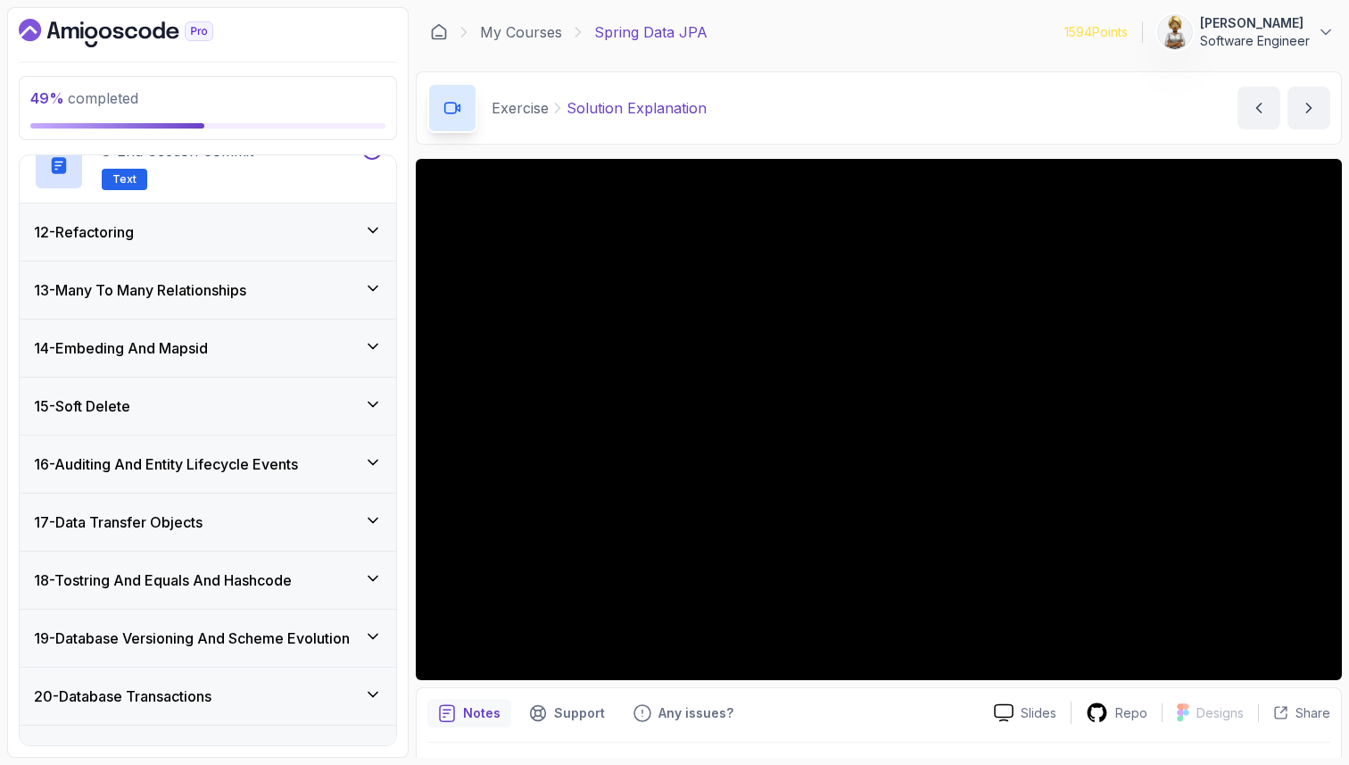
scroll to position [1227, 0]
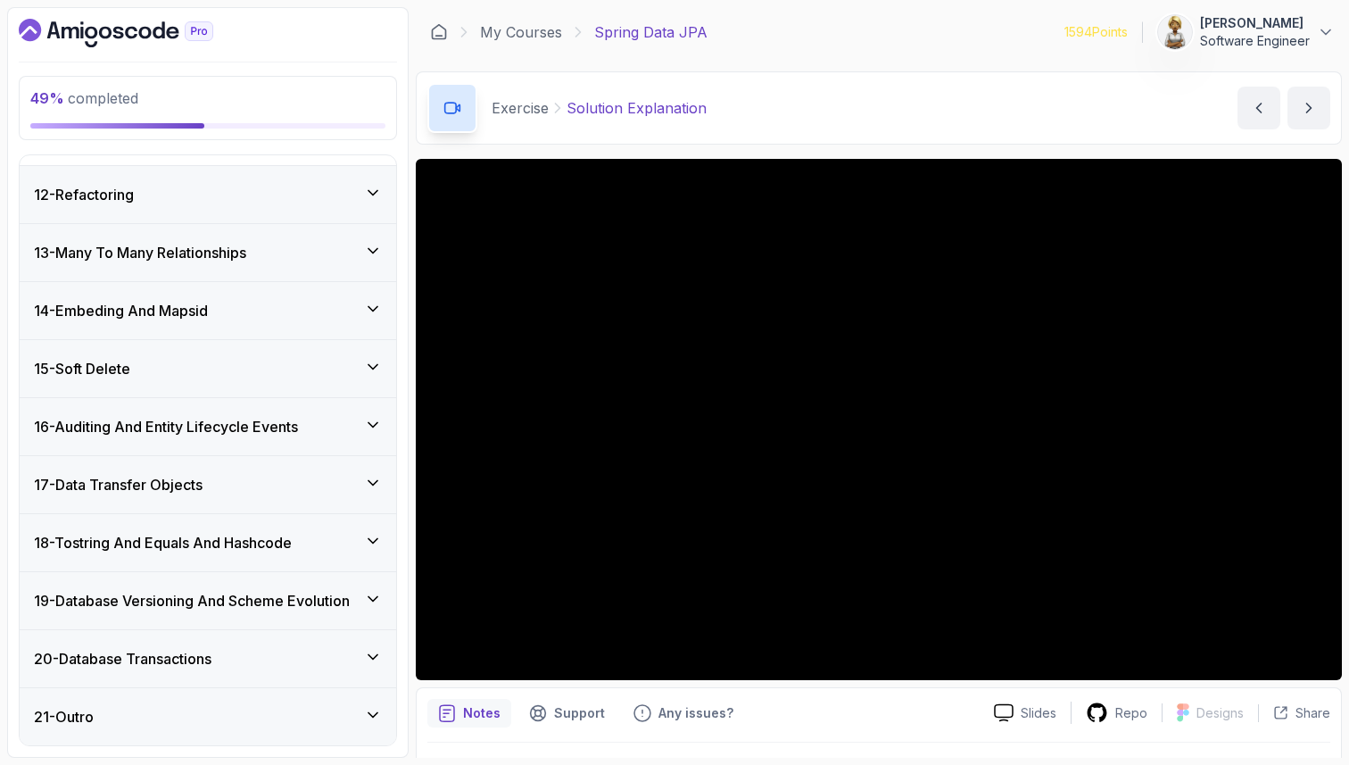
click at [241, 174] on div "12 - Refactoring" at bounding box center [208, 194] width 377 height 57
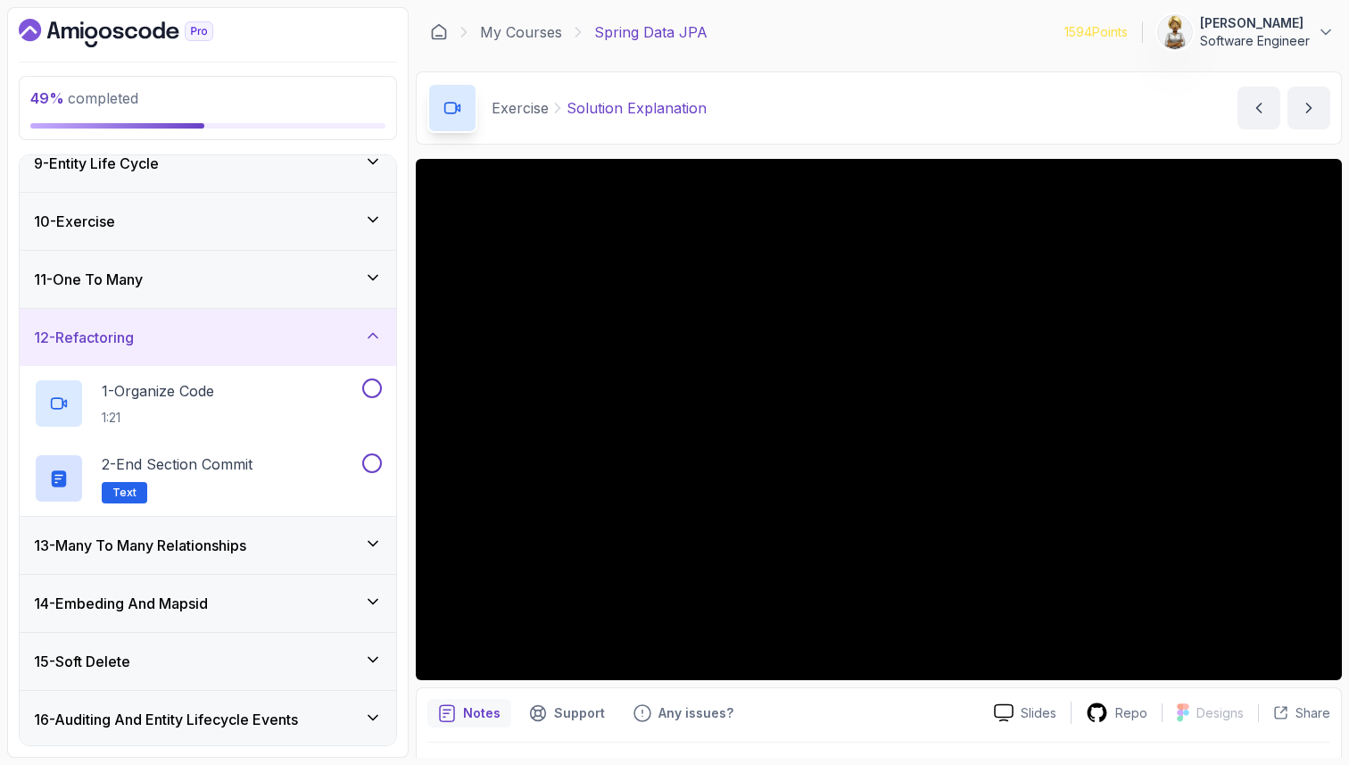
scroll to position [449, 0]
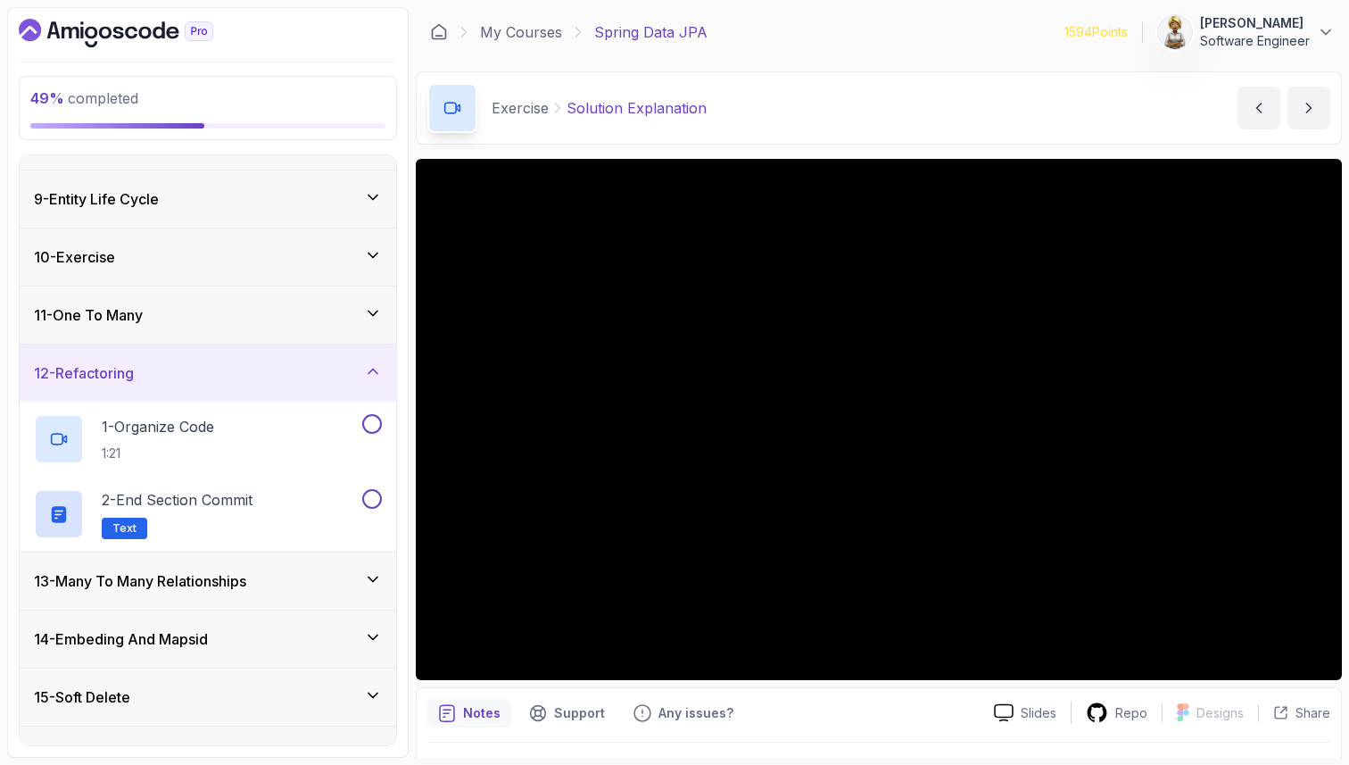
click at [373, 307] on icon at bounding box center [373, 313] width 18 height 18
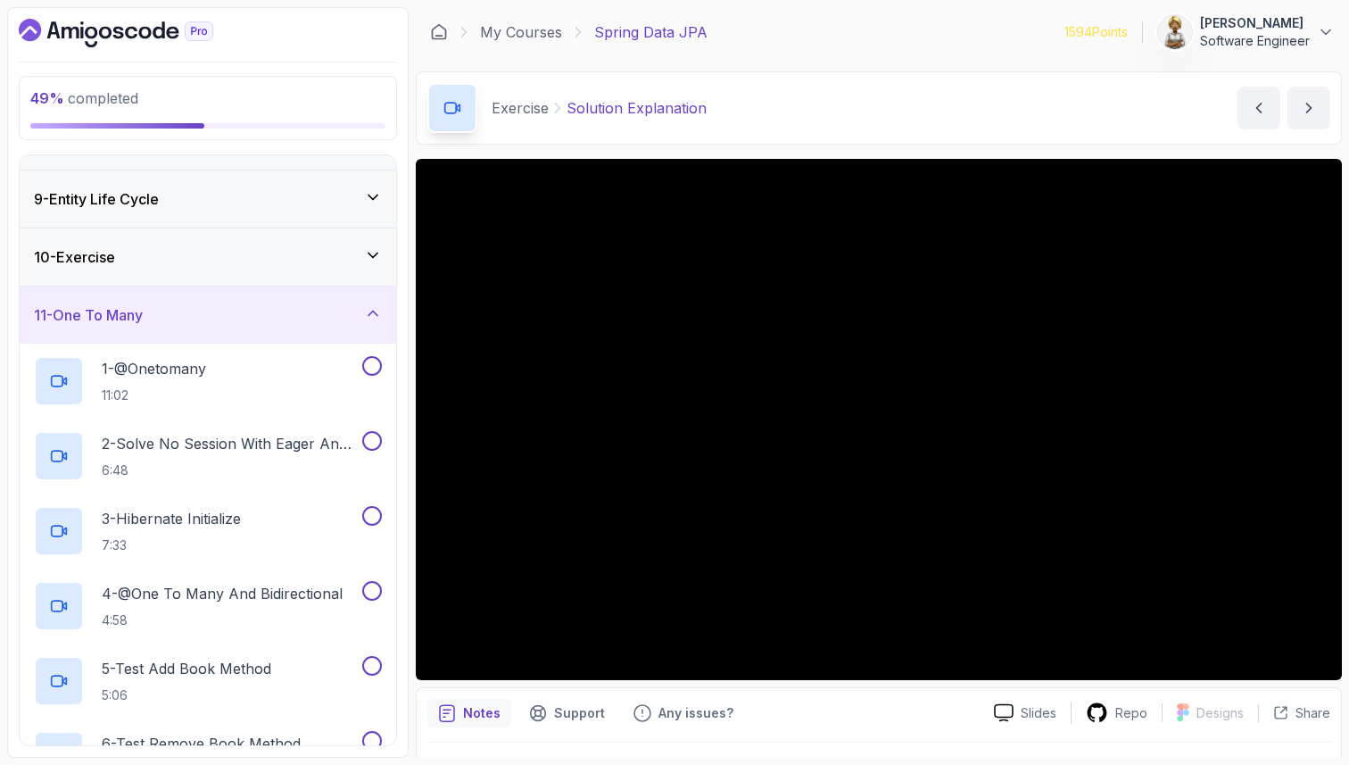
click at [372, 305] on icon at bounding box center [373, 313] width 18 height 18
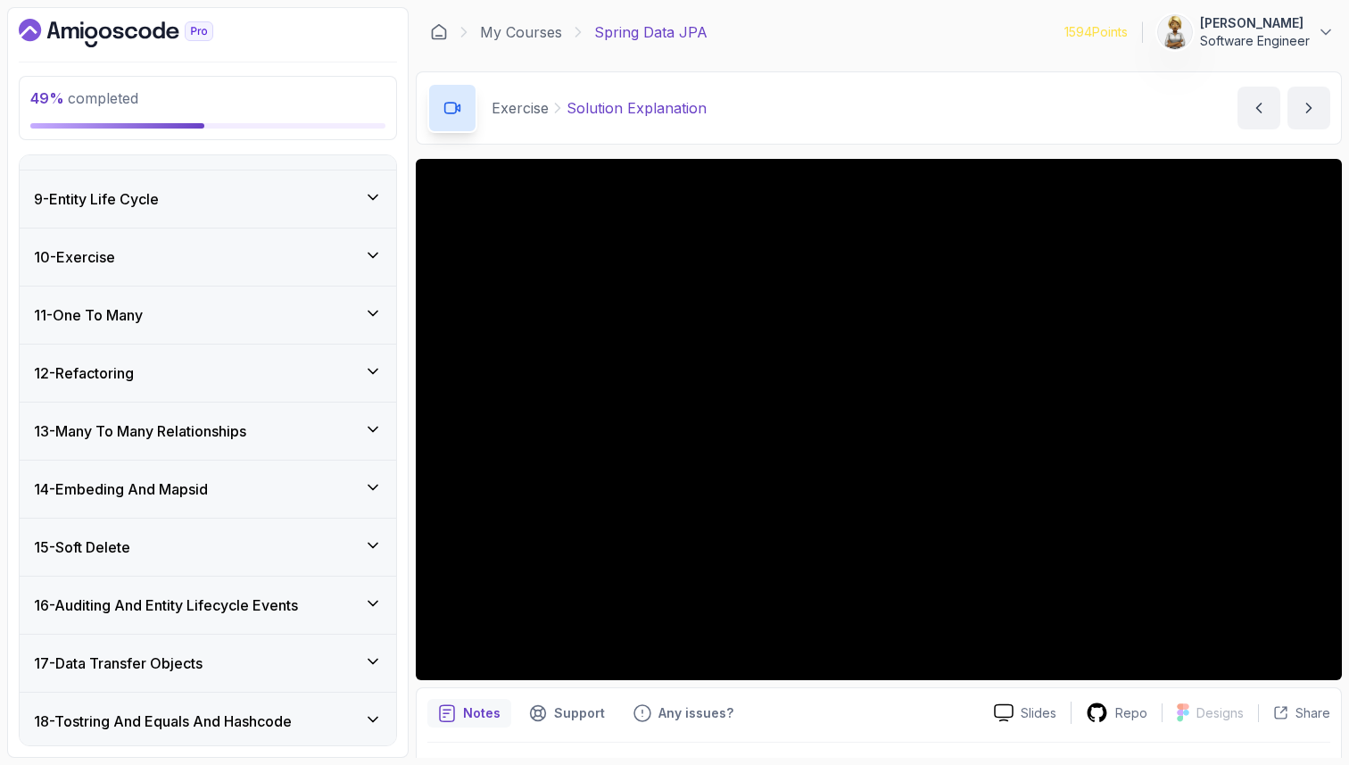
click at [372, 305] on icon at bounding box center [373, 313] width 18 height 18
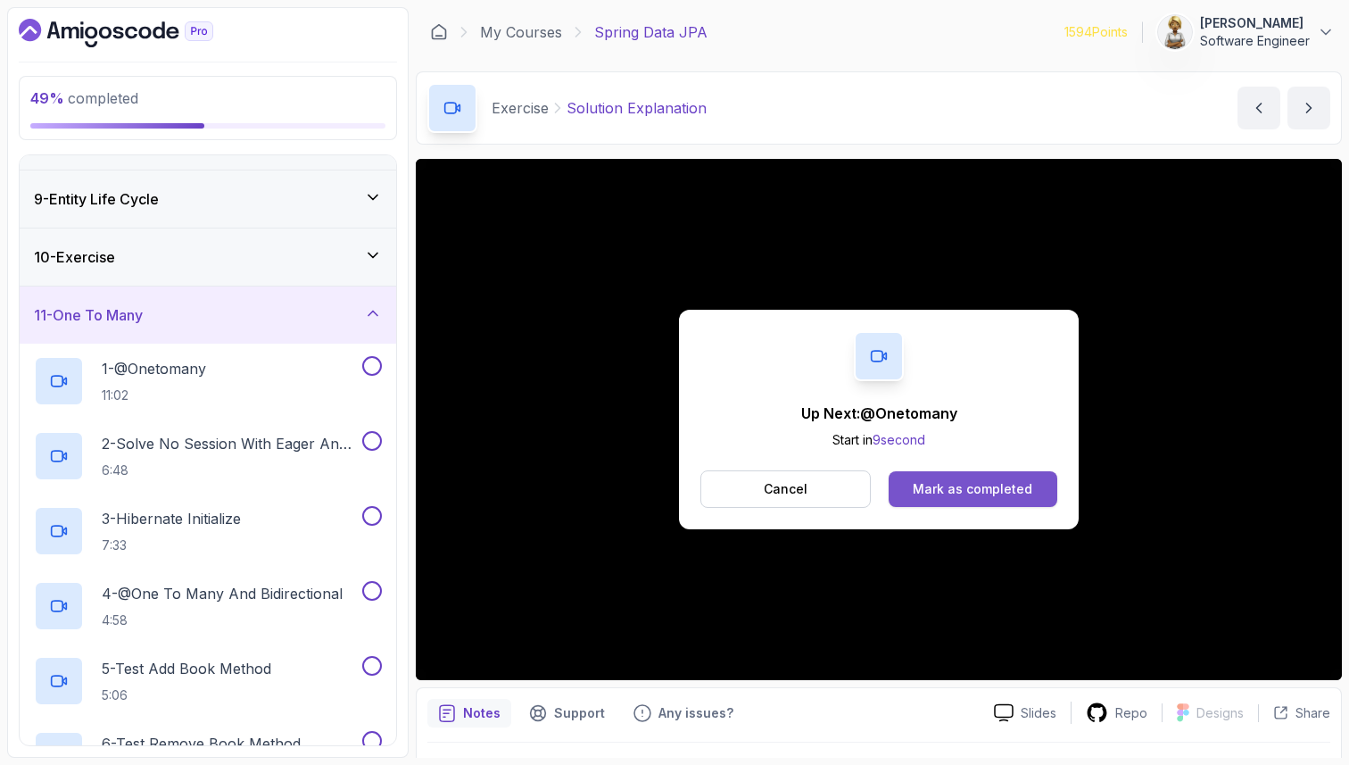
click at [1027, 491] on div "Mark as completed" at bounding box center [973, 489] width 120 height 18
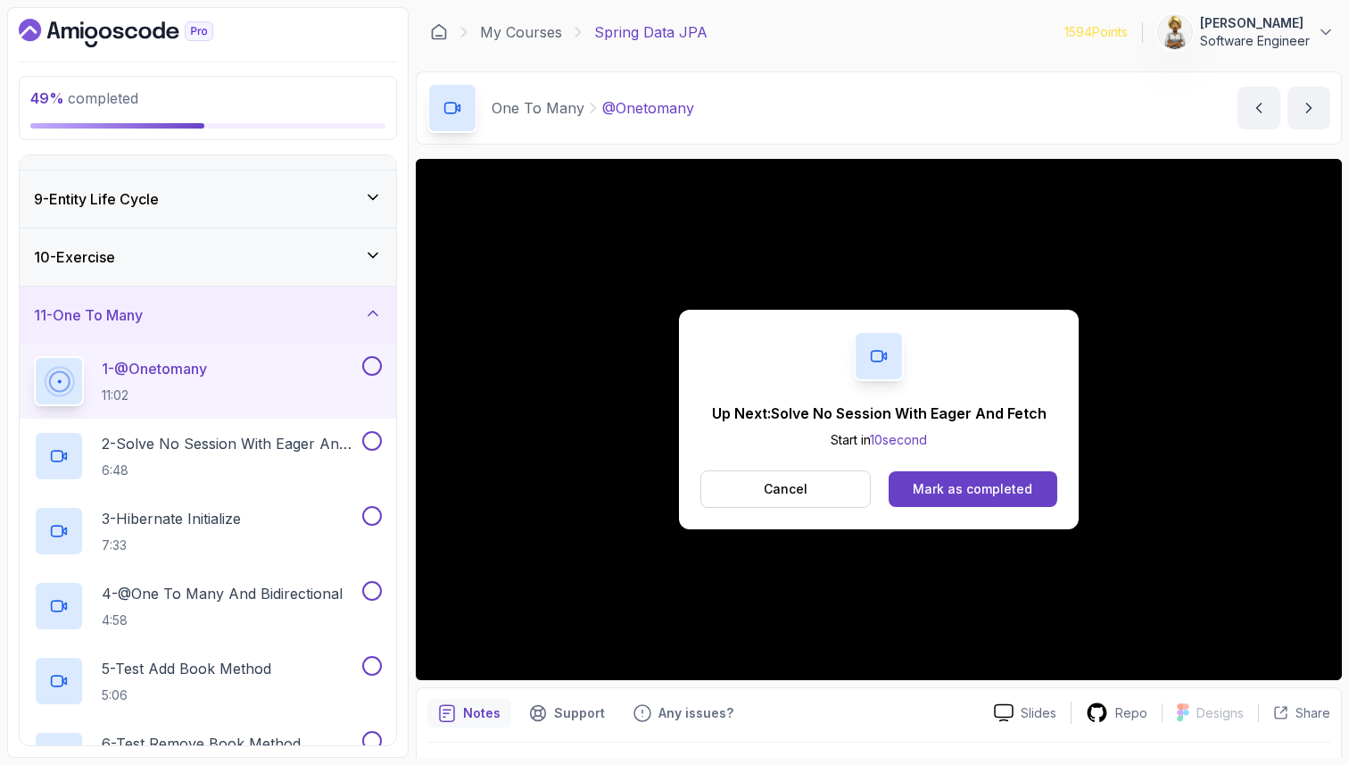
click at [442, 654] on div "Up Next: Solve No Session With Eager And Fetch Start in 10 second Cancel Mark a…" at bounding box center [879, 419] width 926 height 521
click at [941, 486] on div "Mark as completed" at bounding box center [973, 489] width 120 height 18
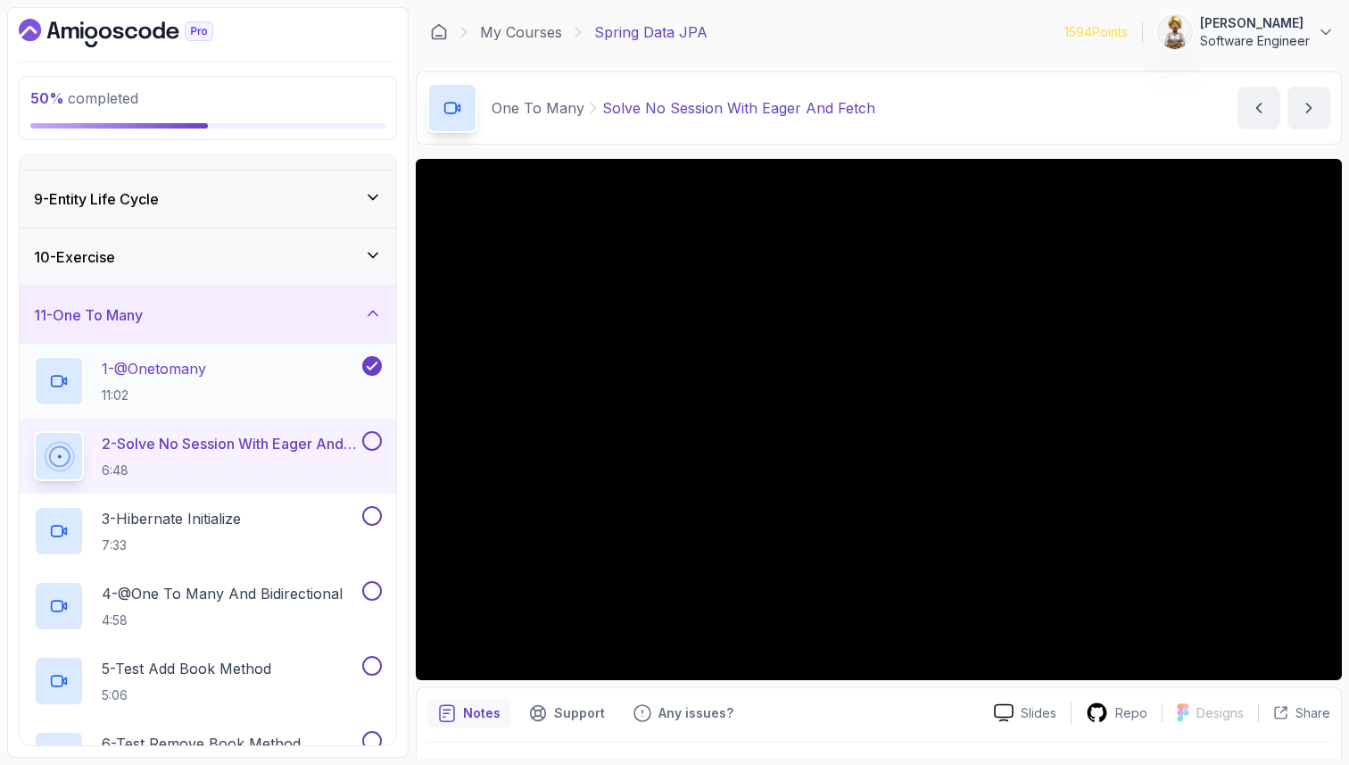
click at [213, 399] on div "1 - @Onetomany 11:02" at bounding box center [196, 381] width 325 height 50
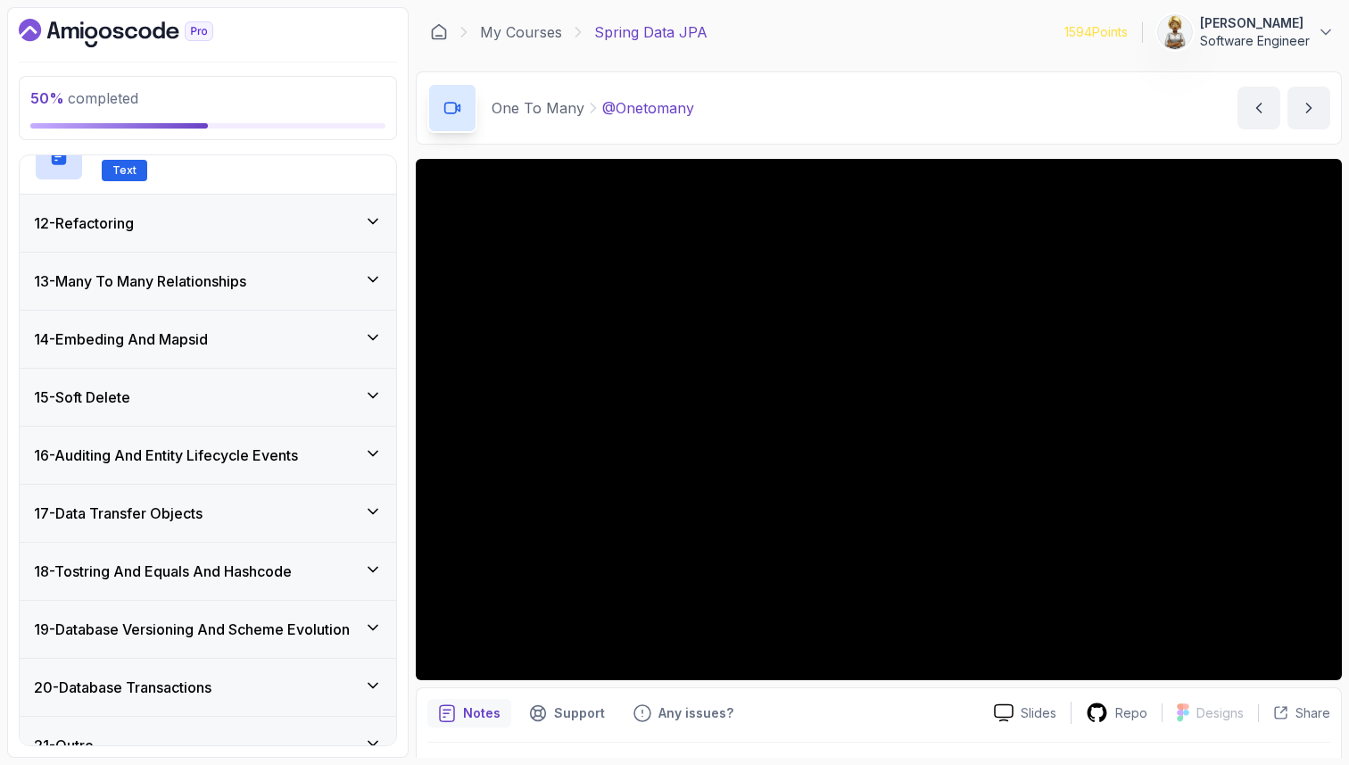
scroll to position [1227, 0]
